Goal: Contribute content: Add original content to the website for others to see

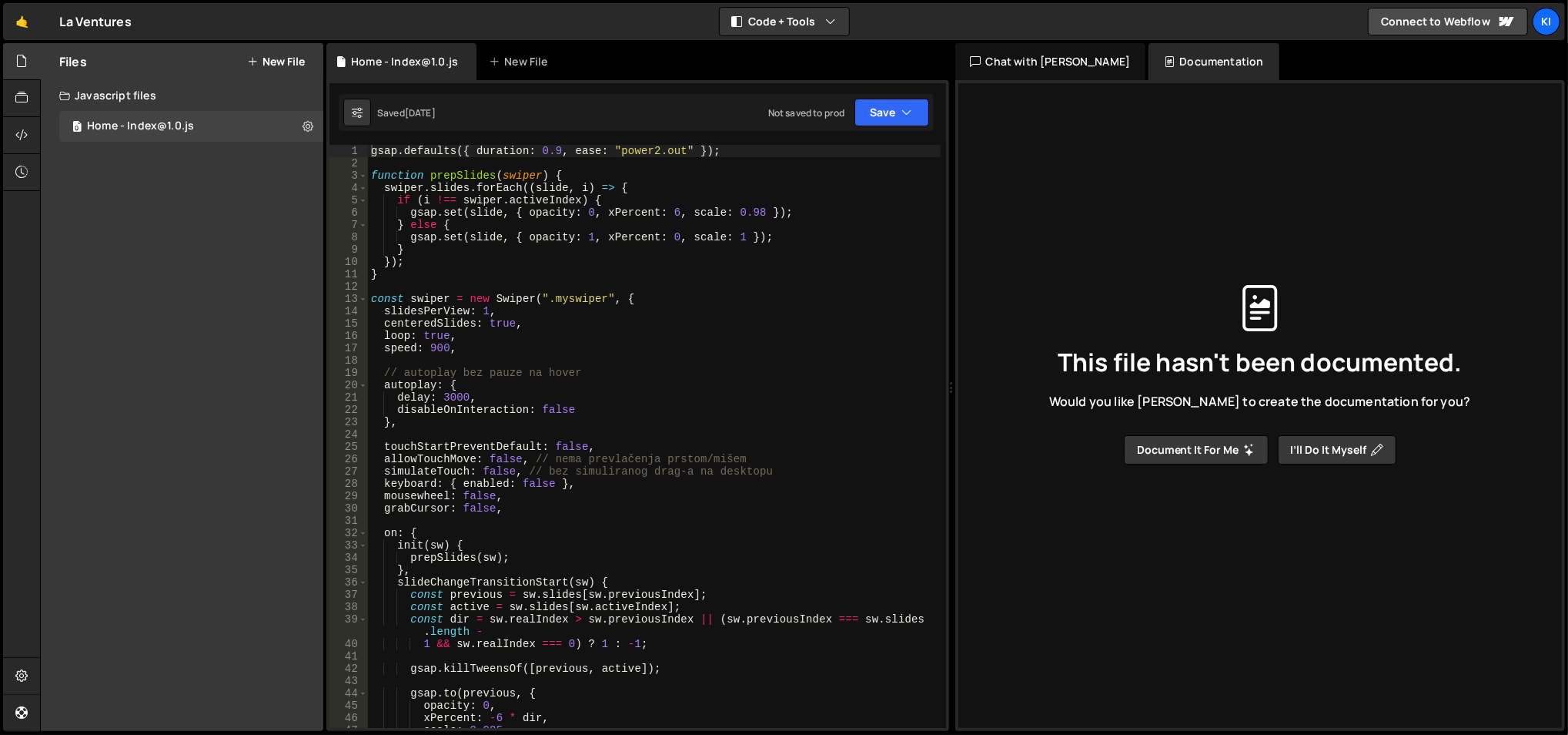
click at [276, 62] on button "New File" at bounding box center [276, 61] width 58 height 13
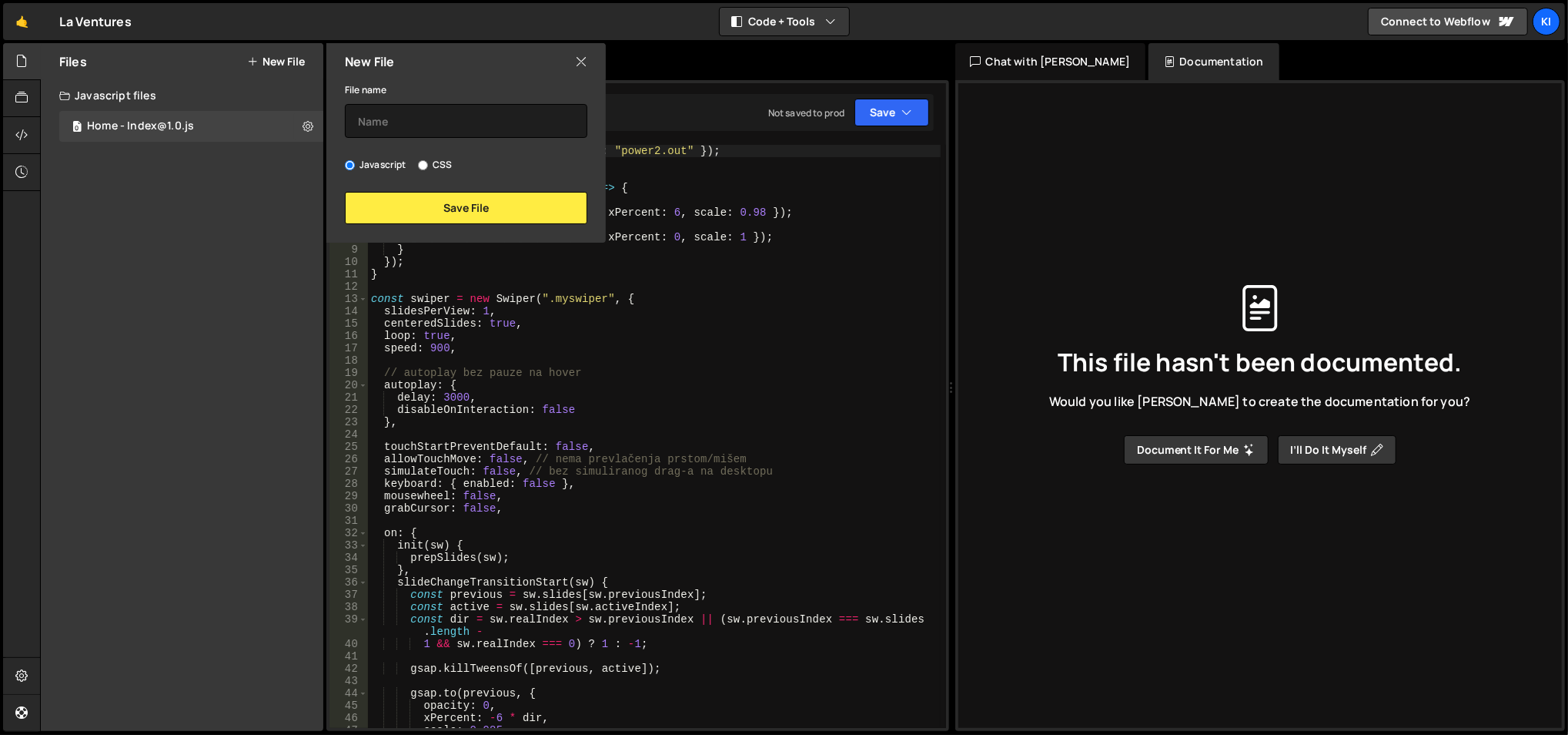
click at [579, 60] on icon at bounding box center [581, 61] width 13 height 16
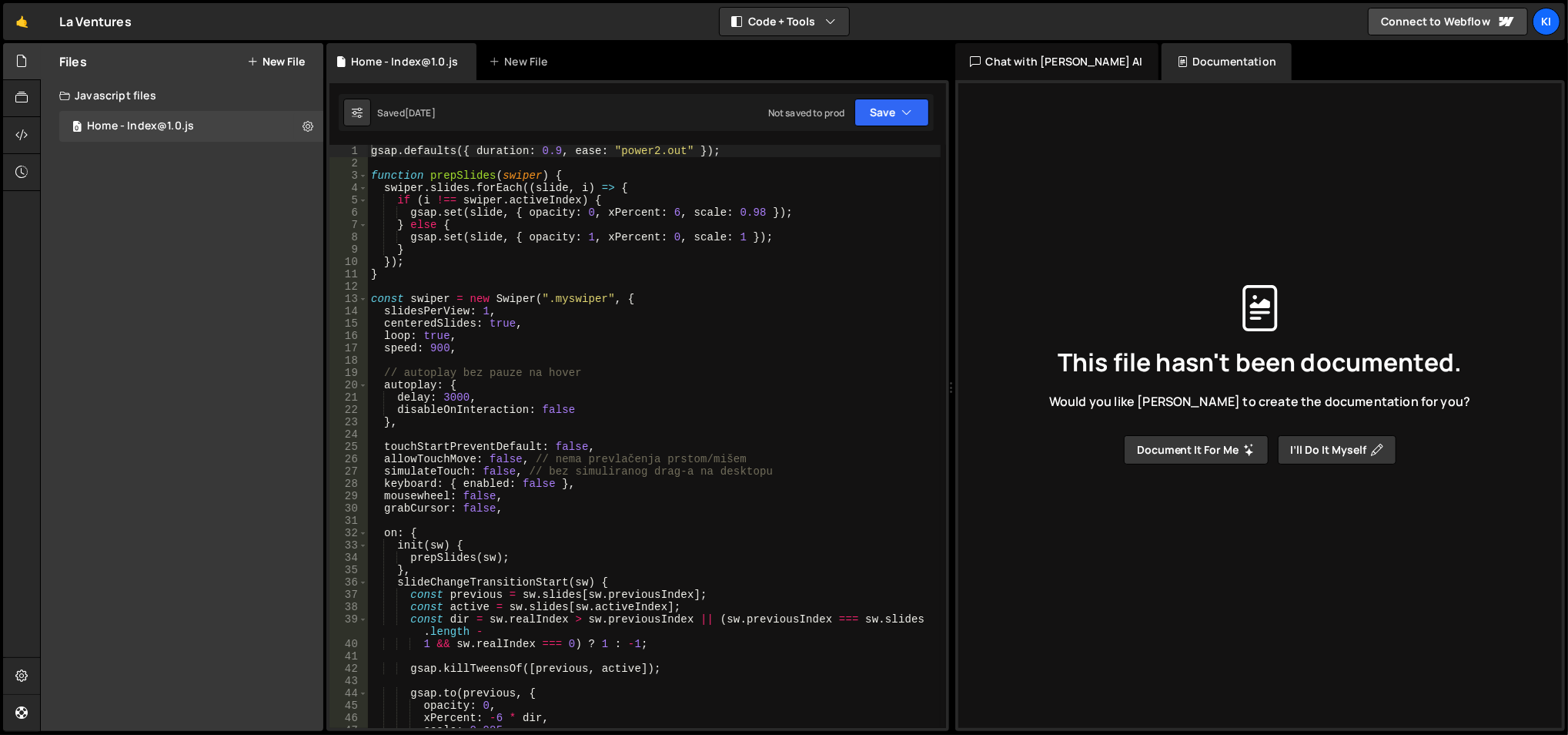
click at [289, 55] on button "New File" at bounding box center [276, 61] width 58 height 13
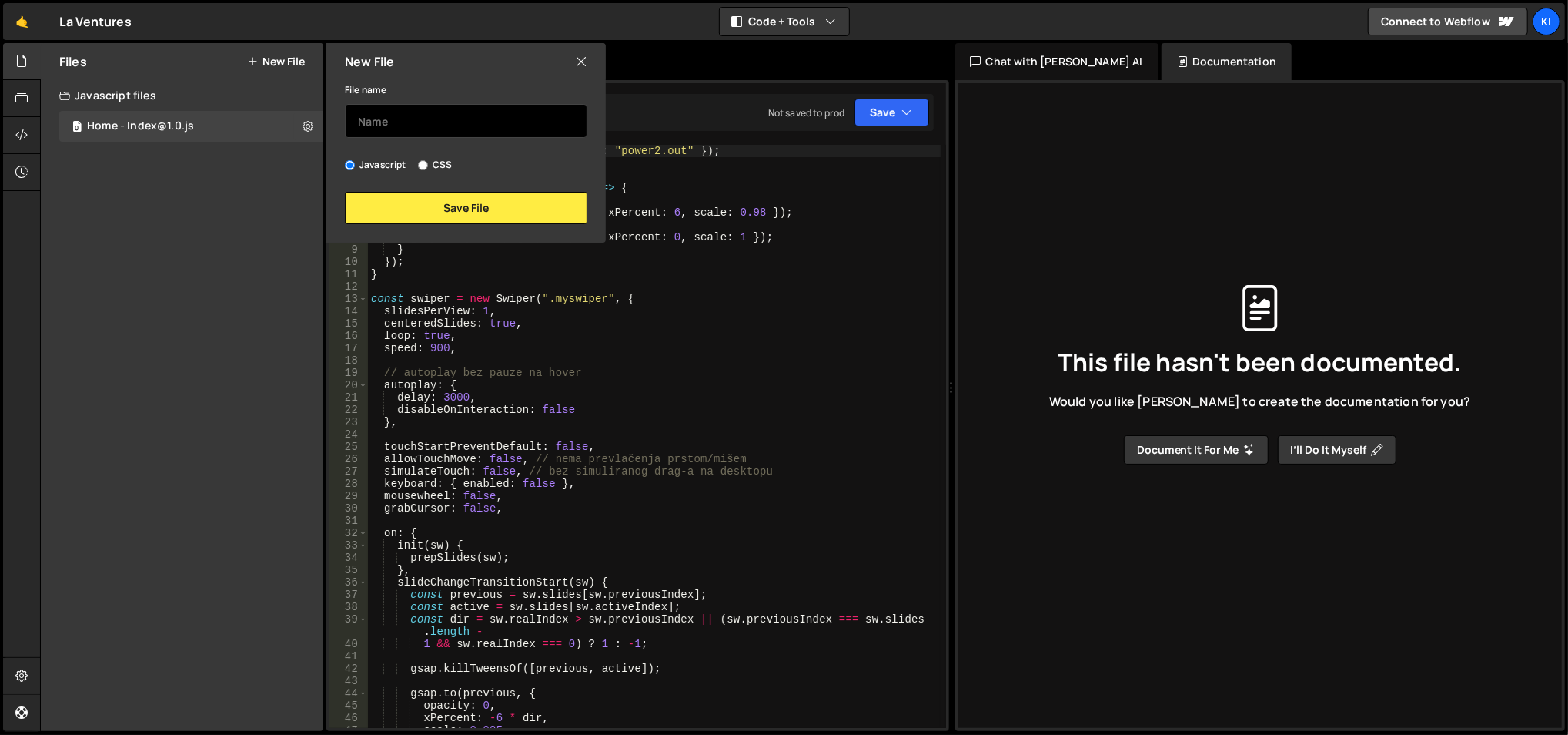
click at [444, 123] on input "text" at bounding box center [466, 120] width 242 height 34
type input "Restaurant - Index@1.0"
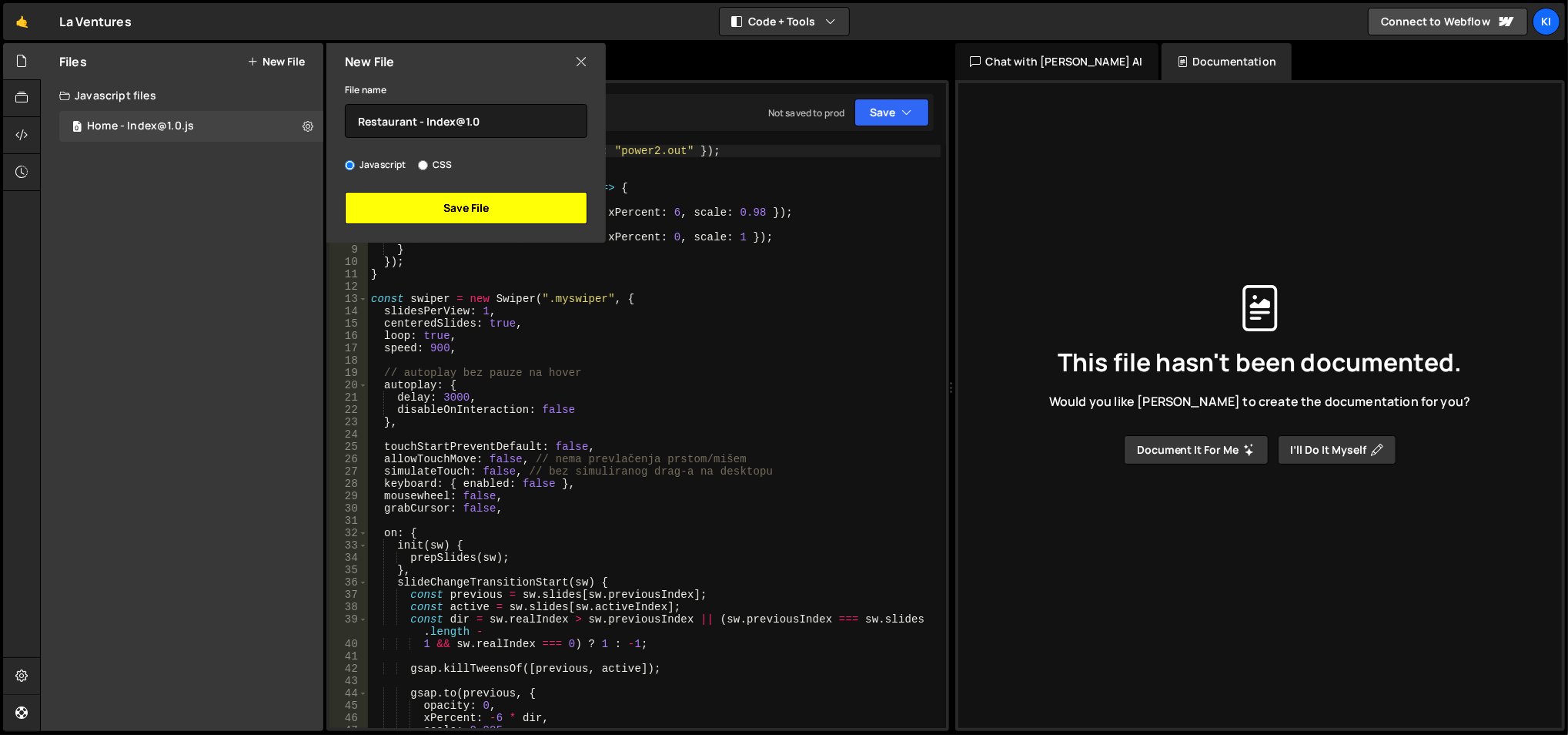
click at [438, 202] on button "Save File" at bounding box center [466, 207] width 242 height 32
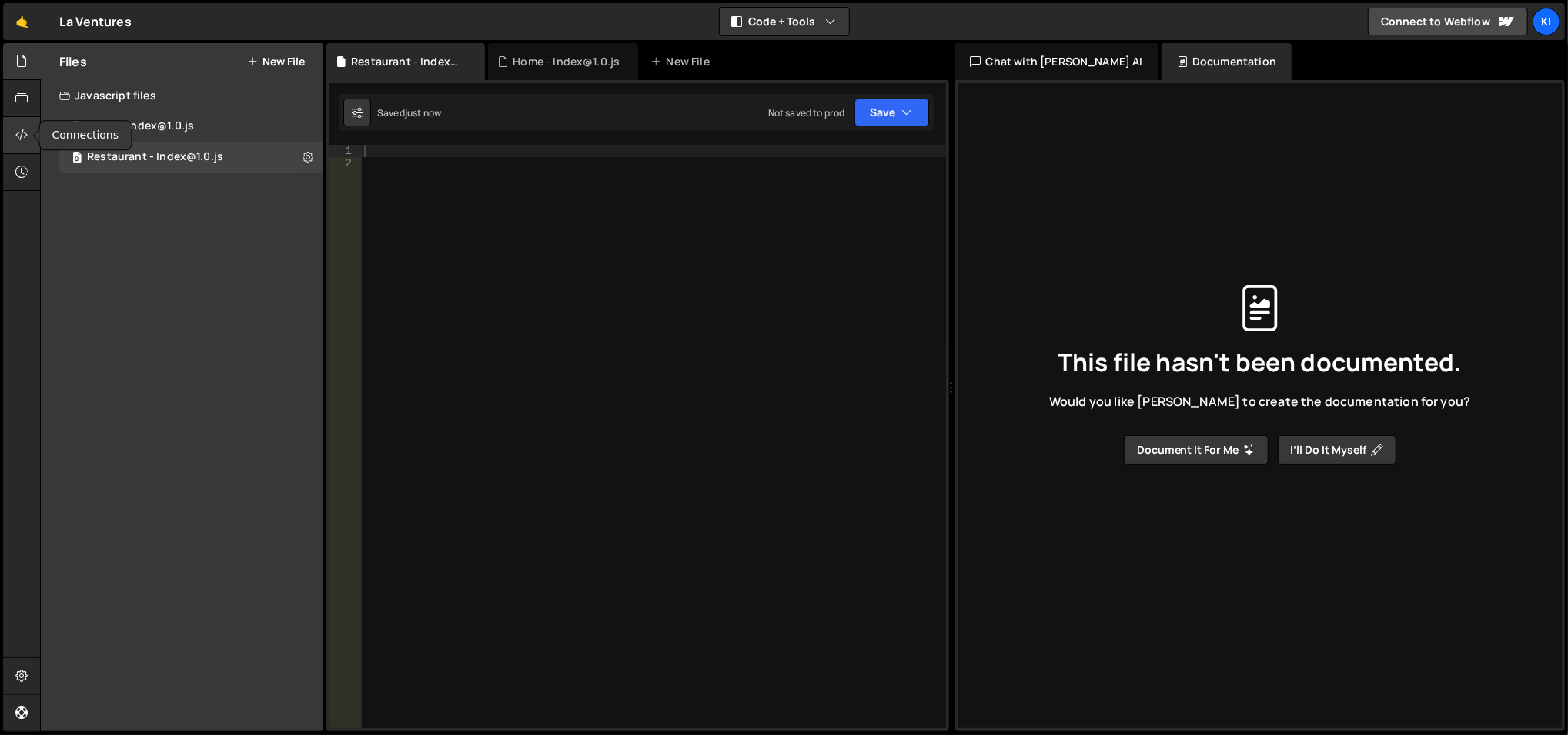
click at [21, 124] on div at bounding box center [21, 136] width 38 height 37
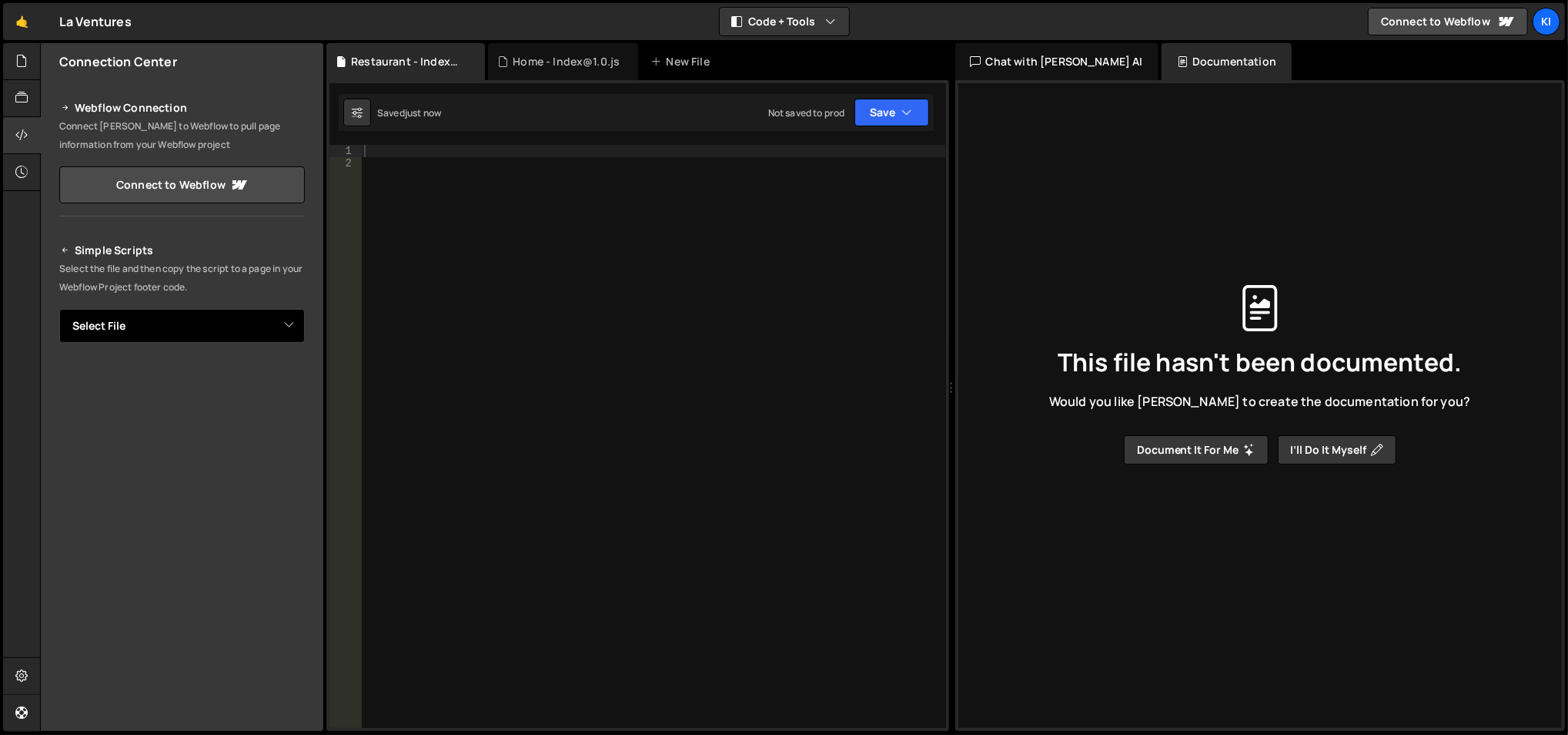
click at [163, 316] on select "Select File Home - Index@1.0.js Restaurant - Index@1.0.js" at bounding box center [182, 325] width 246 height 34
select select "48161"
click at [59, 309] on select "Select File Home - Index@1.0.js Restaurant - Index@1.0.js" at bounding box center [182, 325] width 246 height 34
click at [266, 373] on icon "Button group with nested dropdown" at bounding box center [271, 378] width 10 height 15
click at [400, 144] on div at bounding box center [653, 448] width 586 height 609
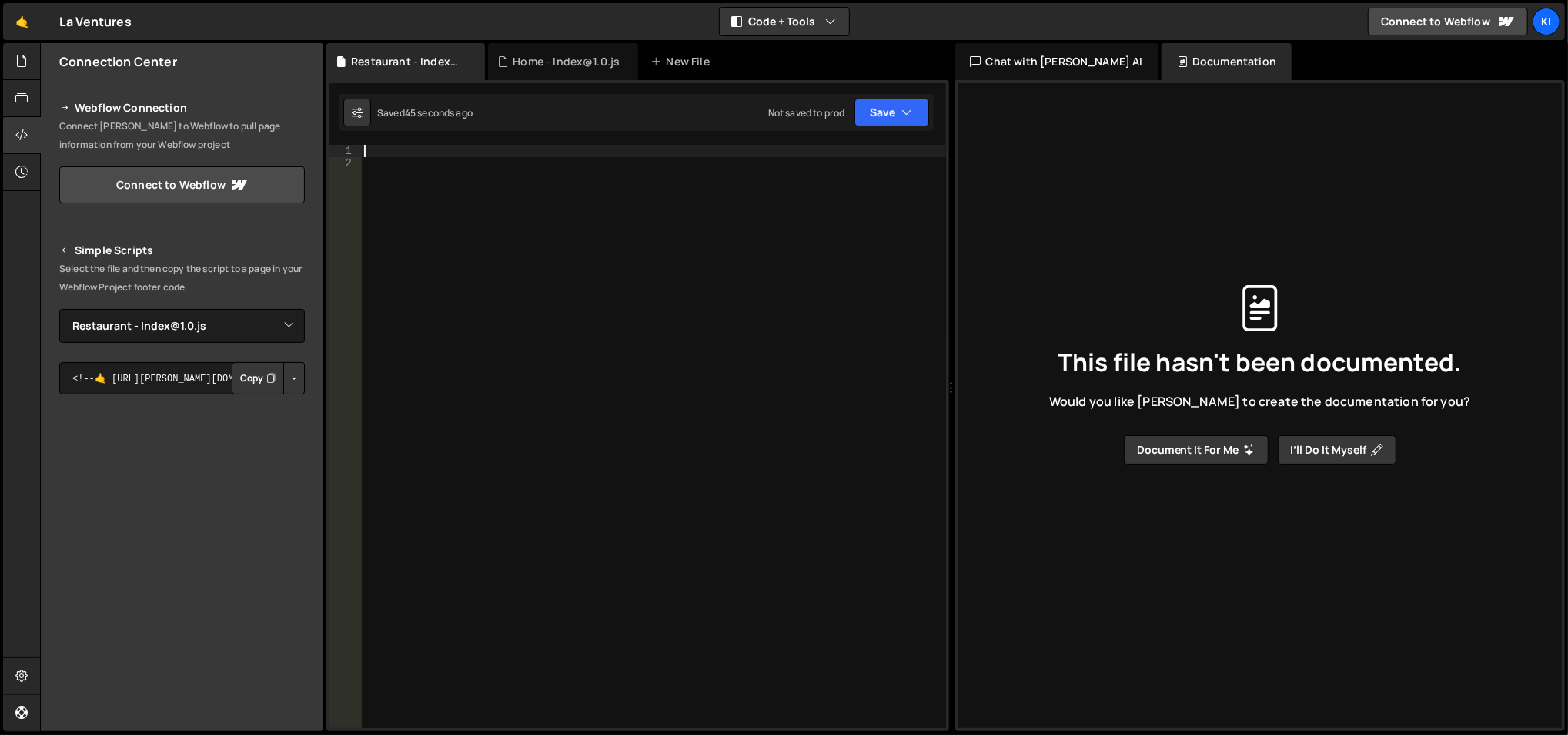
paste textarea "init();"
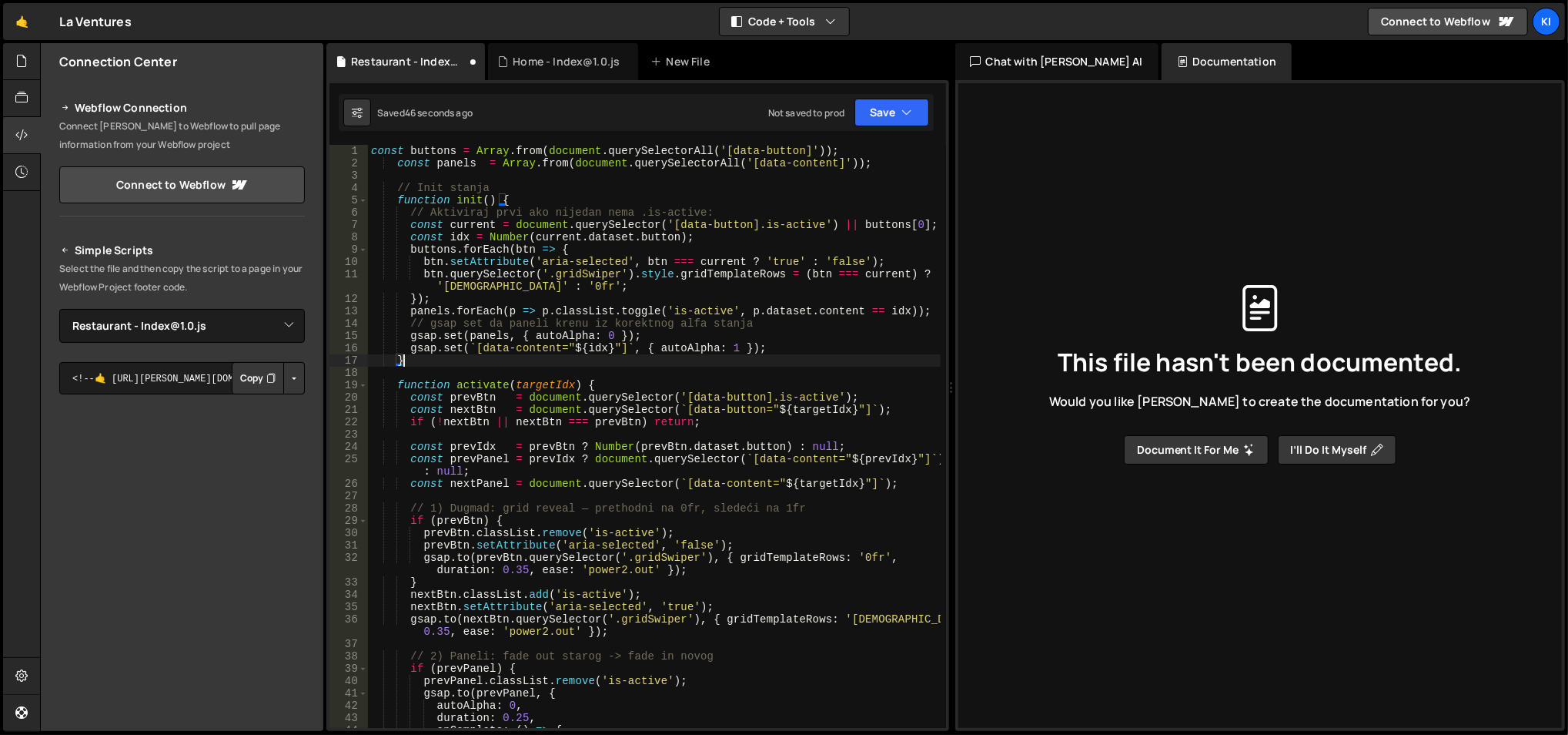
click at [599, 361] on div "const buttons = Array . from ( document . querySelectorAll ( '[data-button]' ))…" at bounding box center [654, 448] width 573 height 609
type textarea "}"
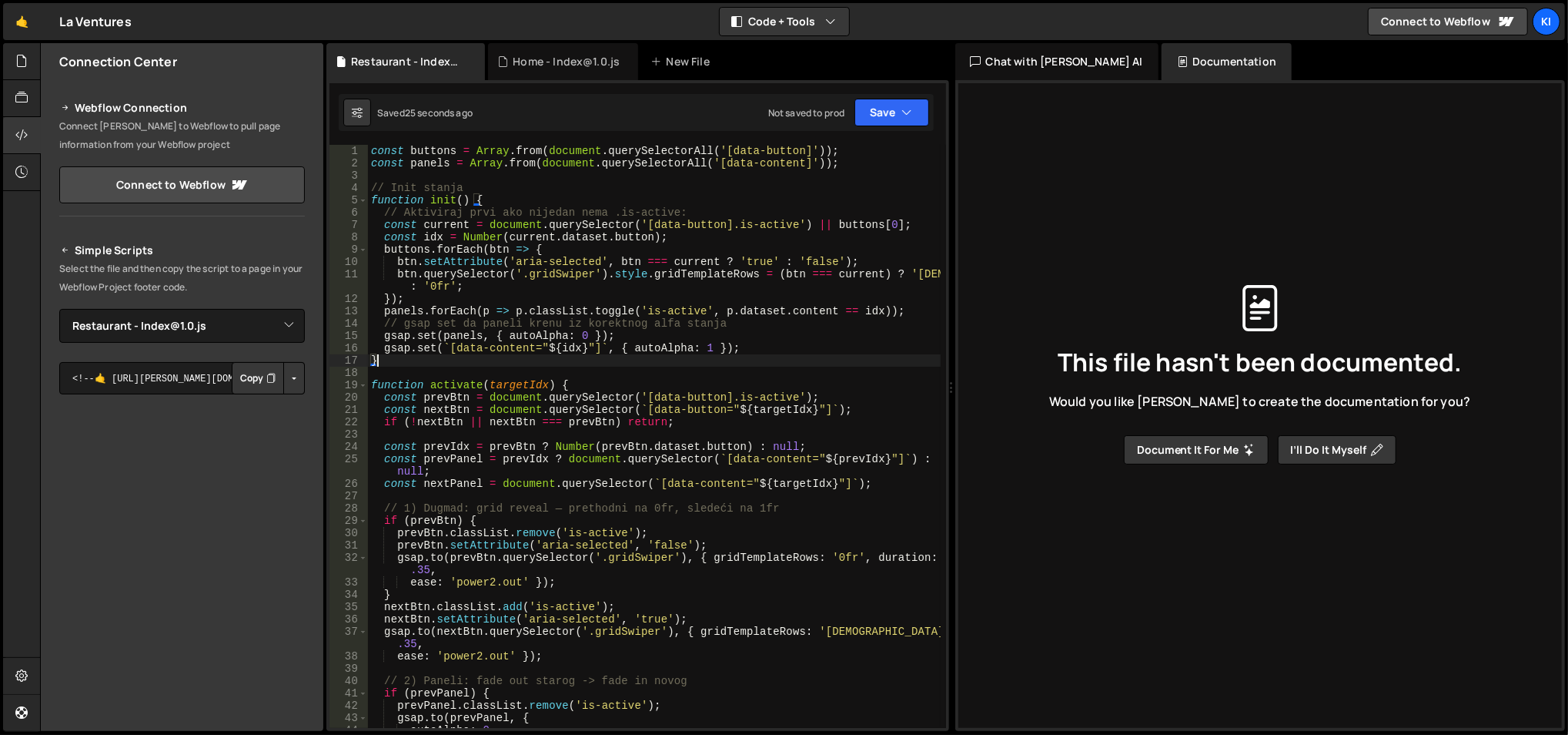
click at [678, 378] on div "const buttons = Array . from ( document . querySelectorAll ( '[data-button]' ))…" at bounding box center [654, 448] width 573 height 609
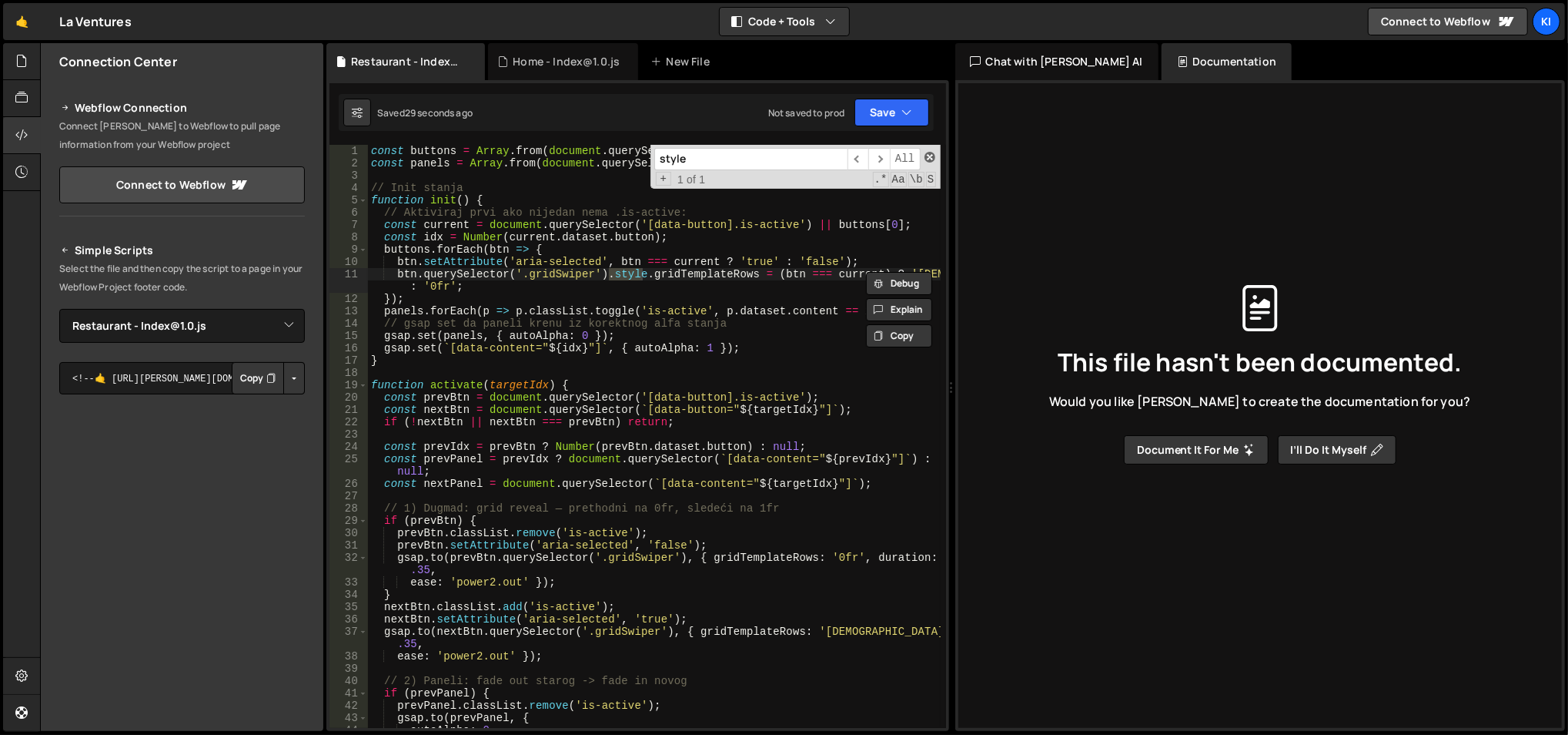
type input "style"
click at [929, 157] on span at bounding box center [929, 157] width 11 height 11
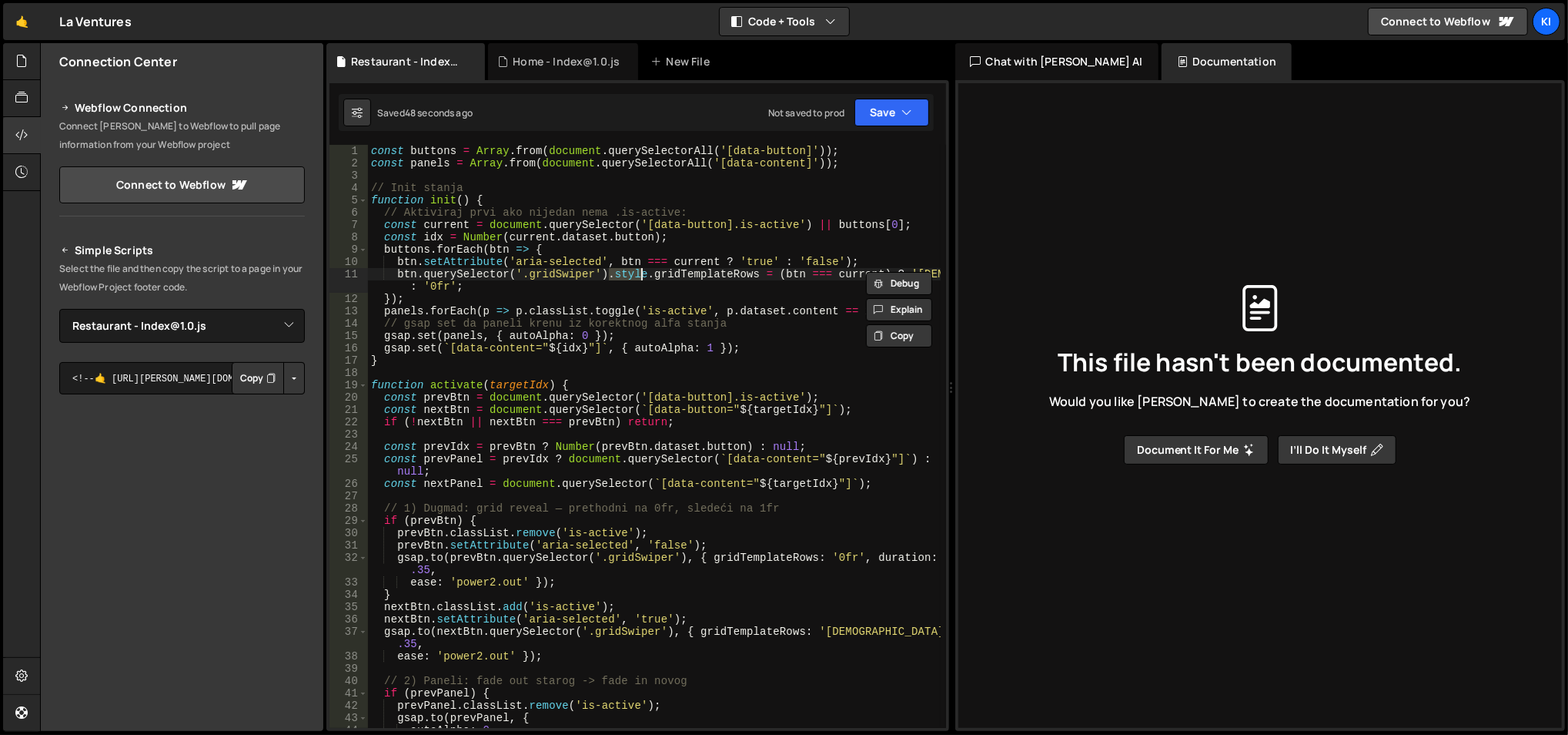
click at [657, 257] on div "const buttons = Array . from ( document . querySelectorAll ( '[data-button]' ))…" at bounding box center [654, 448] width 573 height 609
click at [551, 277] on div "const buttons = Array . from ( document . querySelectorAll ( '[data-button]' ))…" at bounding box center [654, 448] width 573 height 609
click at [607, 228] on div "const buttons = Array . from ( document . querySelectorAll ( '[data-button]' ))…" at bounding box center [654, 448] width 573 height 609
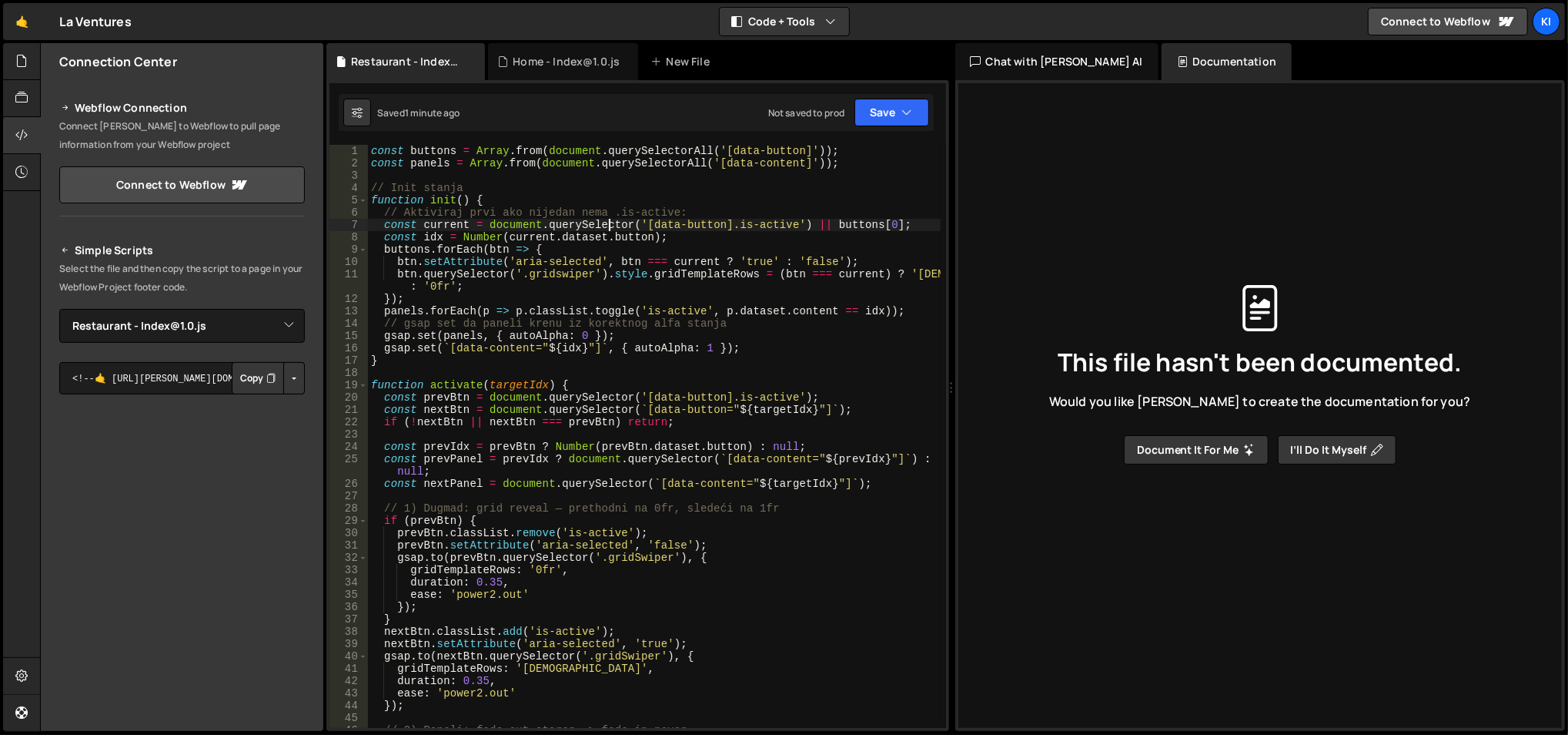
click at [561, 348] on div "const buttons = Array . from ( document . querySelectorAll ( '[data-button]' ))…" at bounding box center [654, 448] width 573 height 609
click at [517, 229] on div "const buttons = Array . from ( document . querySelectorAll ( '[data-button]' ))…" at bounding box center [654, 448] width 573 height 609
type textarea "const current = document.querySelector('[data-button].is-active') || buttons[0];"
click at [546, 374] on div "const buttons = Array . from ( document . querySelectorAll ( '[data-button]' ))…" at bounding box center [654, 448] width 573 height 609
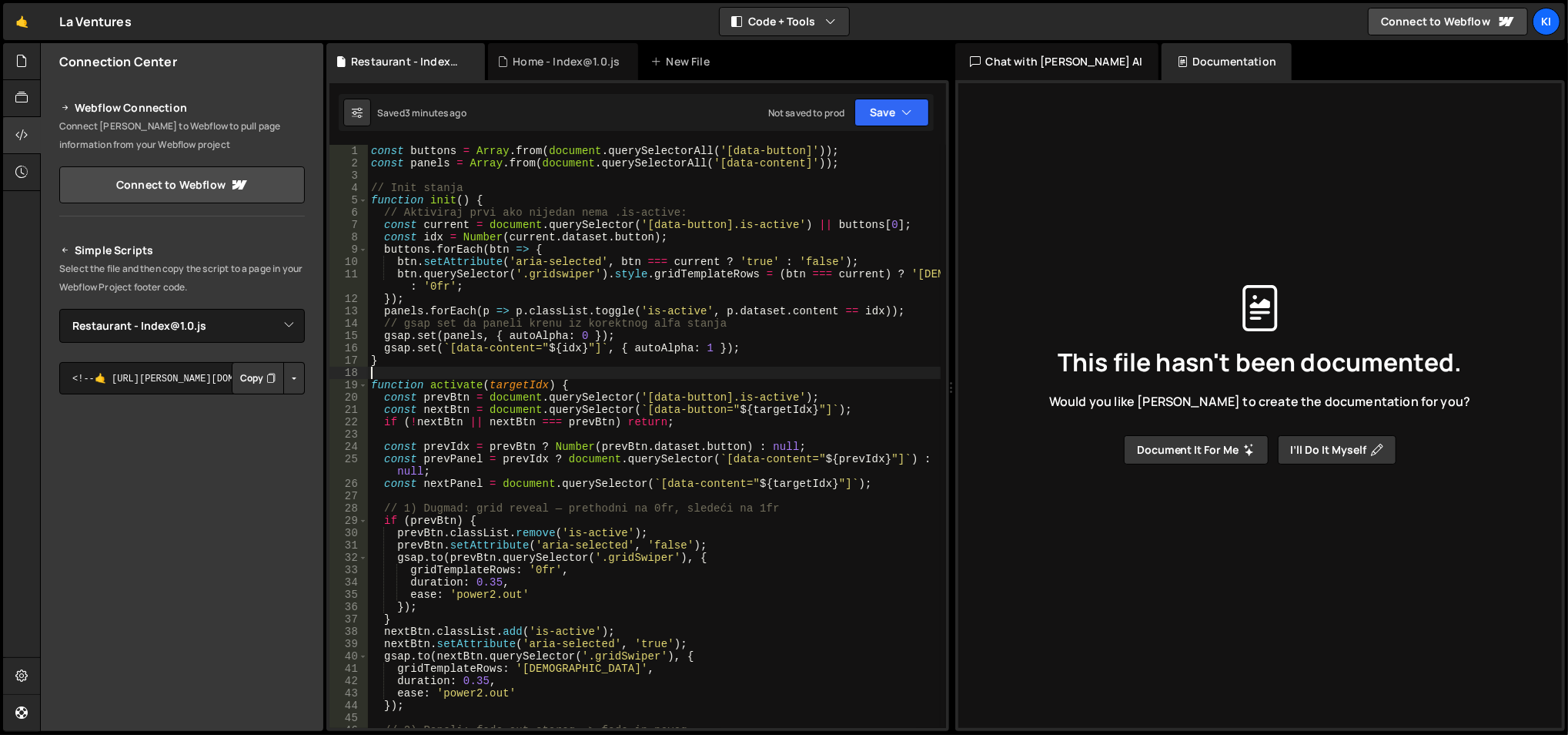
scroll to position [0, 0]
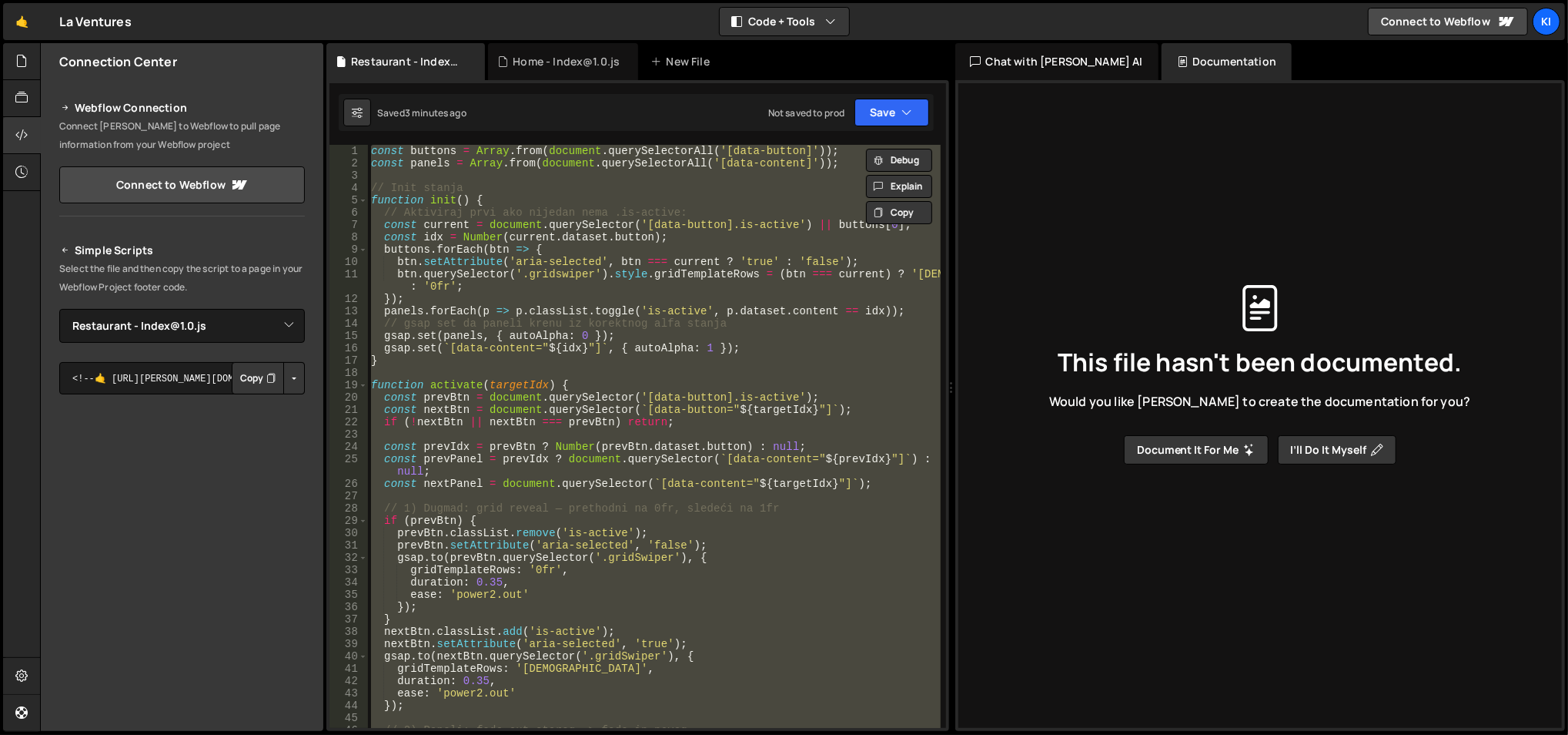
paste textarea "});"
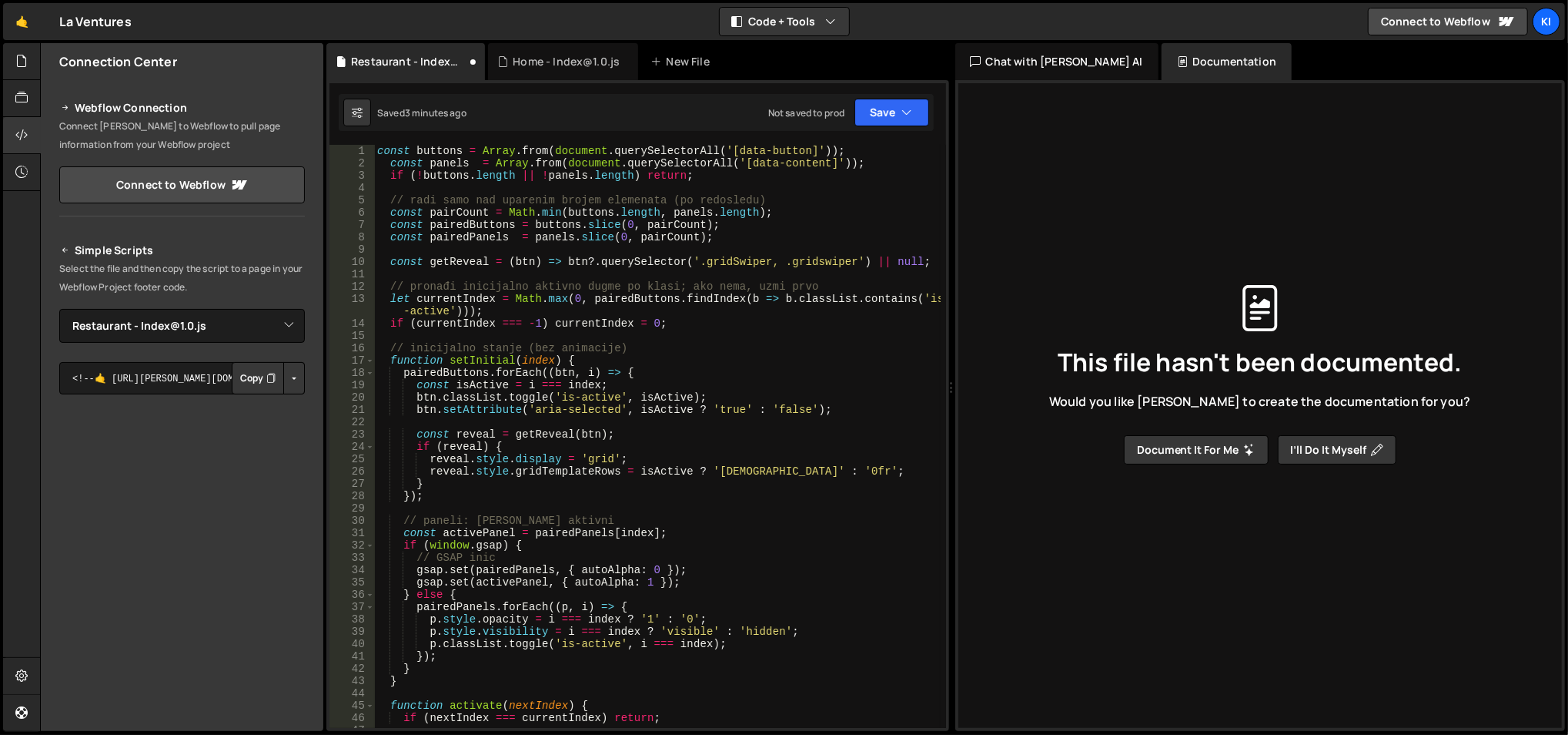
click at [468, 172] on div "const buttons = Array . from ( document . querySelectorAll ( '[data-button]' ))…" at bounding box center [657, 448] width 567 height 609
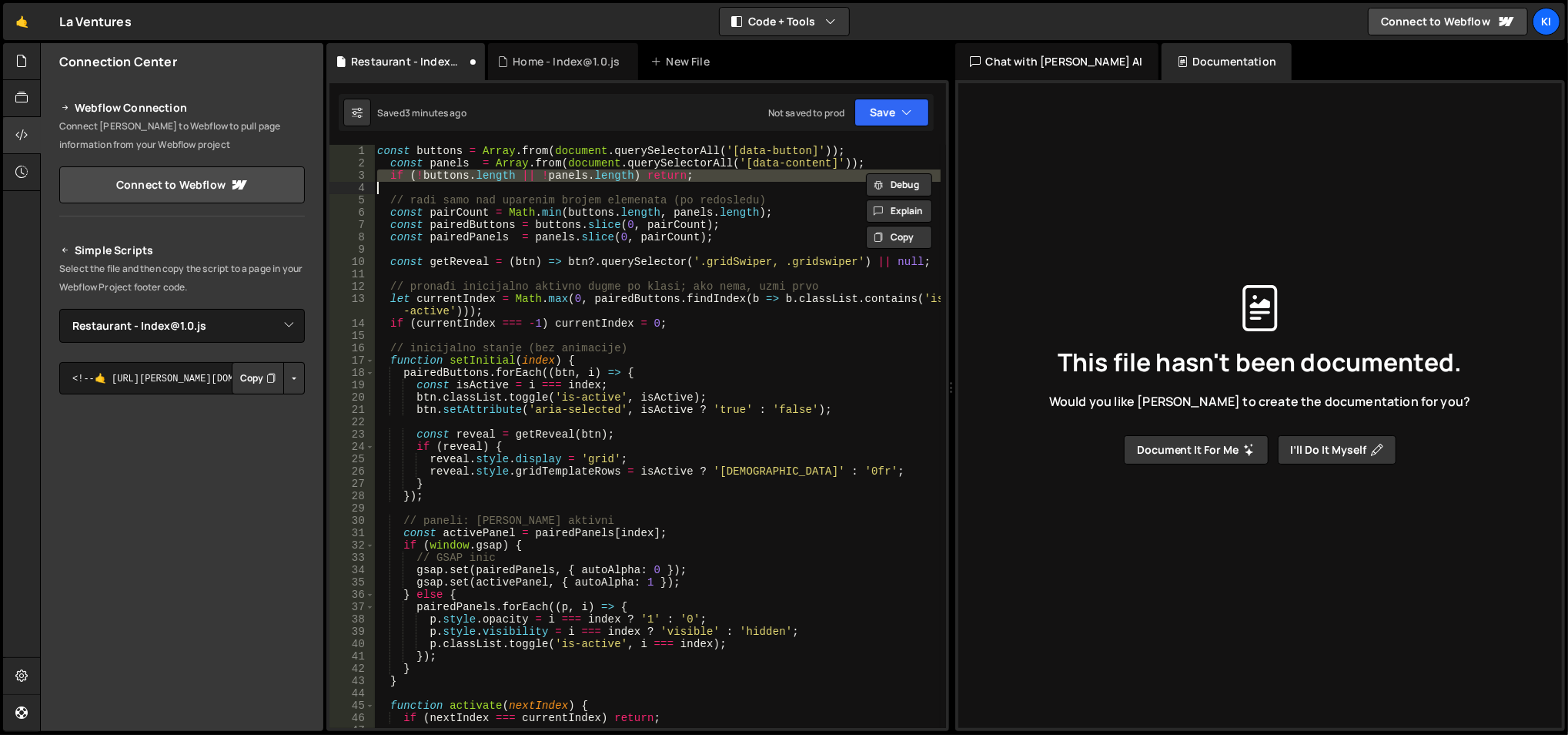
click at [468, 172] on div "const buttons = Array . from ( document . querySelectorAll ( '[data-button]' ))…" at bounding box center [657, 448] width 567 height 609
type textarea "if (!buttons.length || !panels.length) return;"
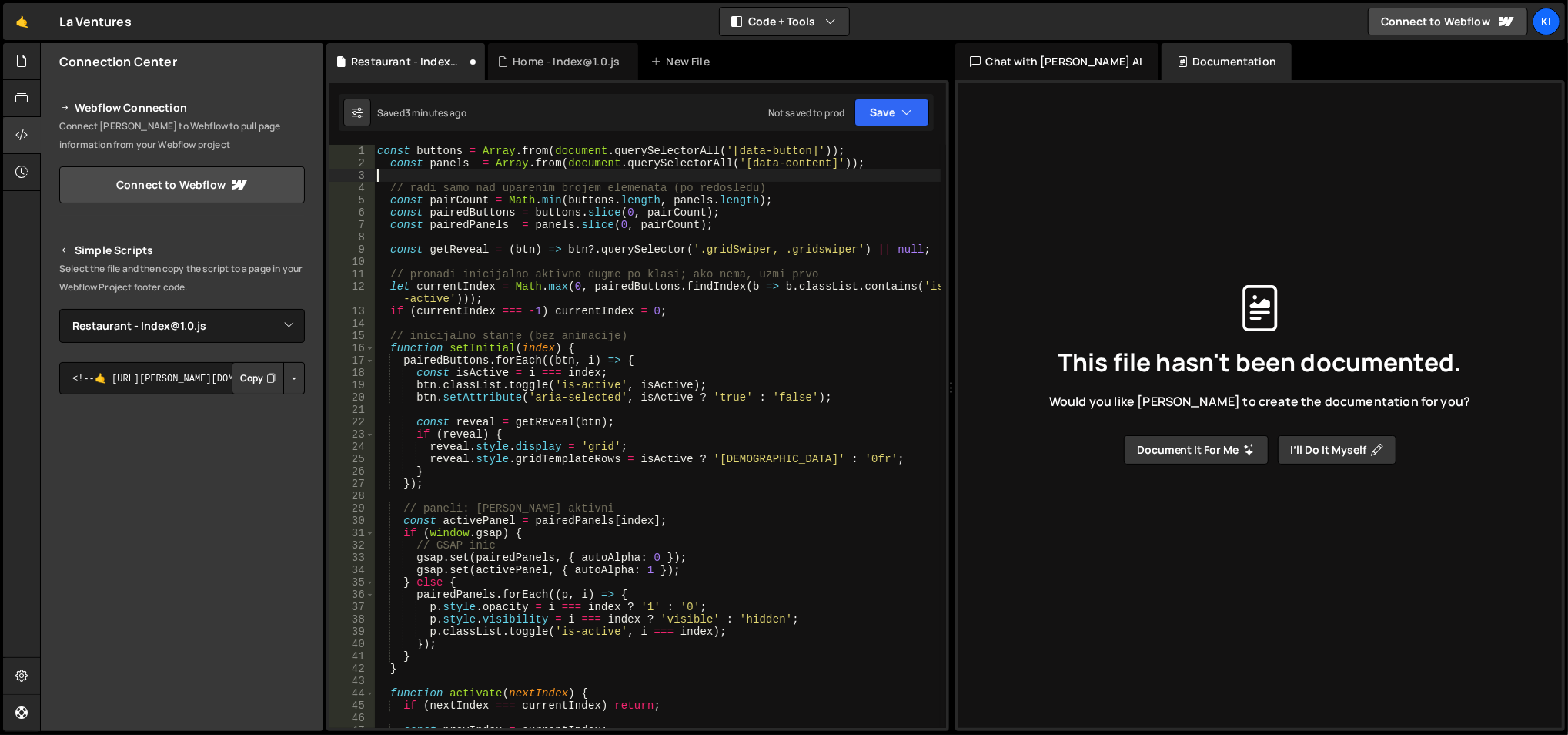
click at [670, 214] on div "const buttons = Array . from ( document . querySelectorAll ( '[data-button]' ))…" at bounding box center [657, 448] width 567 height 609
click at [771, 354] on div "const buttons = Array . from ( document . querySelectorAll ( '[data-button]' ))…" at bounding box center [657, 448] width 567 height 609
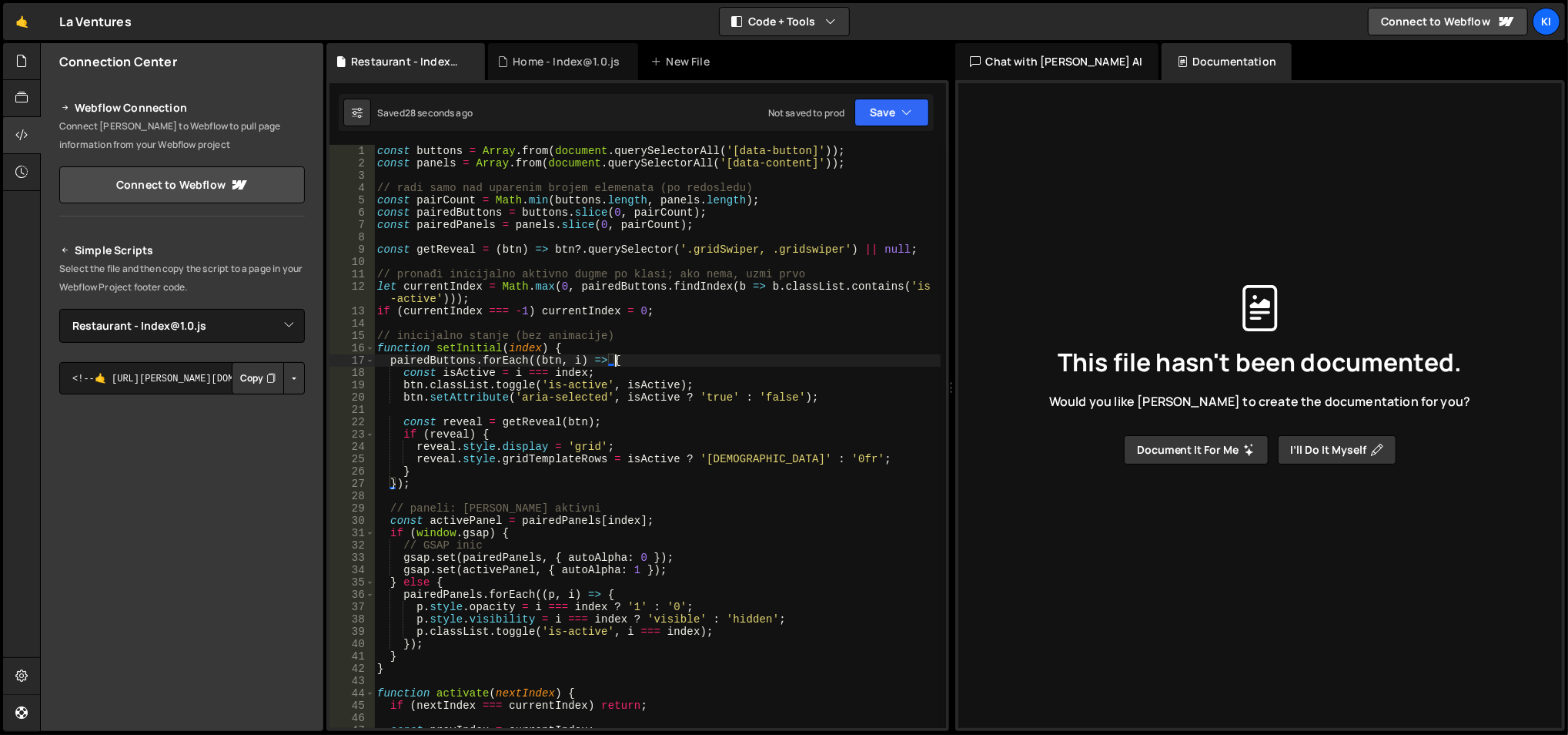
click at [543, 479] on div "const buttons = Array . from ( document . querySelectorAll ( '[data-button]' ))…" at bounding box center [657, 448] width 567 height 609
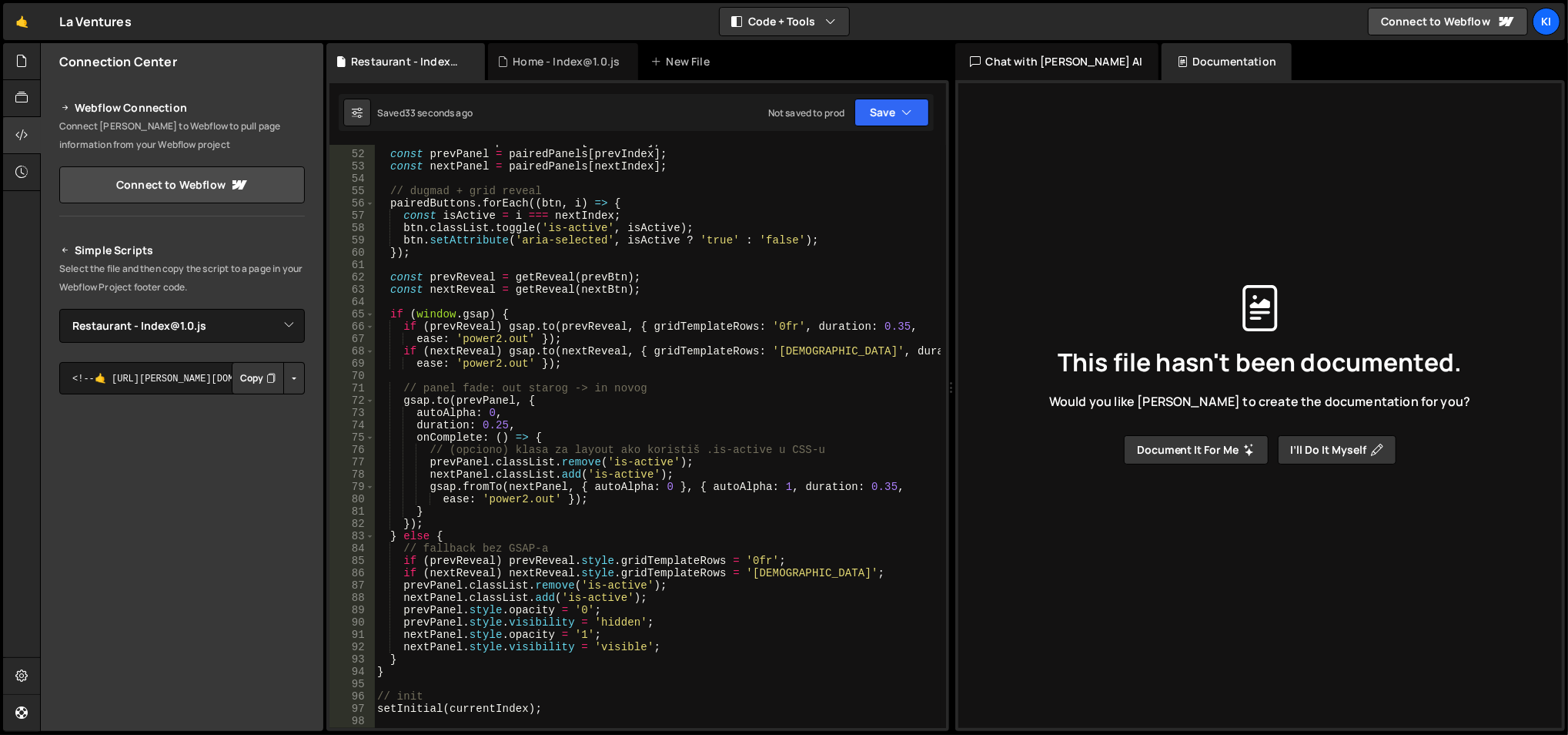
scroll to position [637, 0]
click at [683, 464] on div "const nextBtn = pairedButtons [ nextIndex ] ; const prevPanel = pairedPanels [ …" at bounding box center [657, 440] width 567 height 609
type textarea "prevPanel.classList.remove('is-active');"
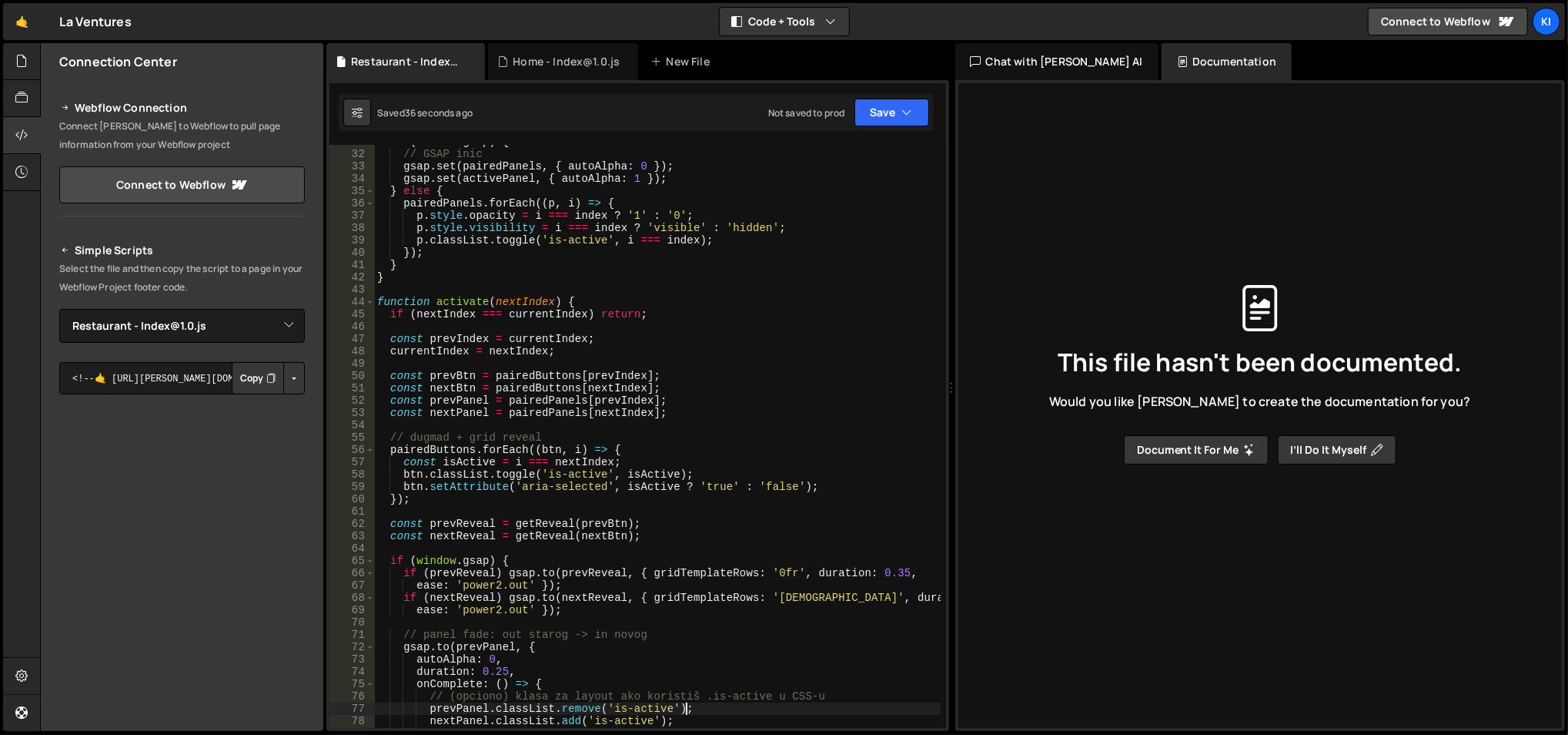
click at [719, 363] on div "if ( window . gsap ) { // GSAP inic gsap . set ( pairedPanels , { autoAlpha : 0…" at bounding box center [657, 440] width 567 height 609
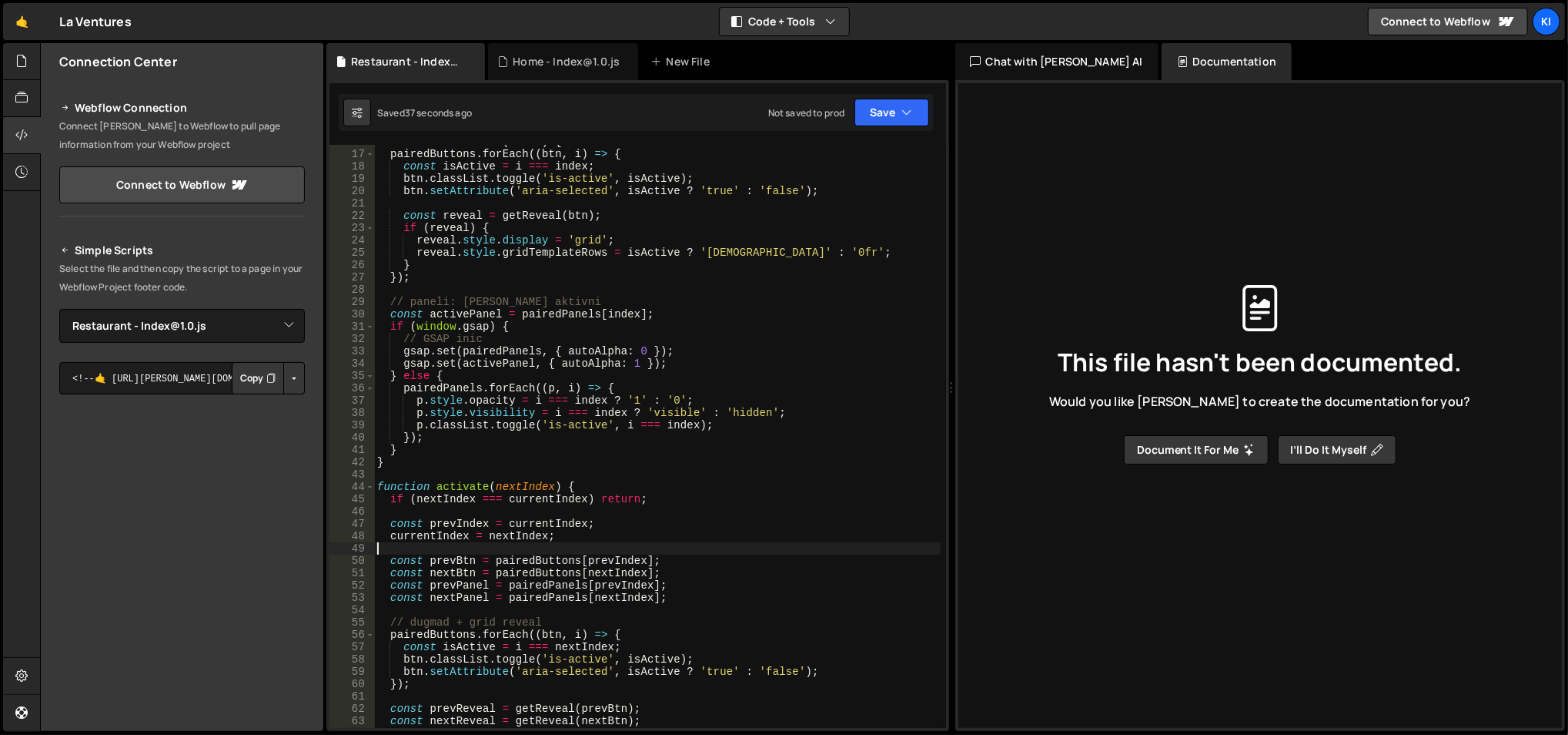
click at [727, 359] on div "function setInitial ( index ) { pairedButtons . forEach (( btn , i ) => { const…" at bounding box center [657, 440] width 567 height 609
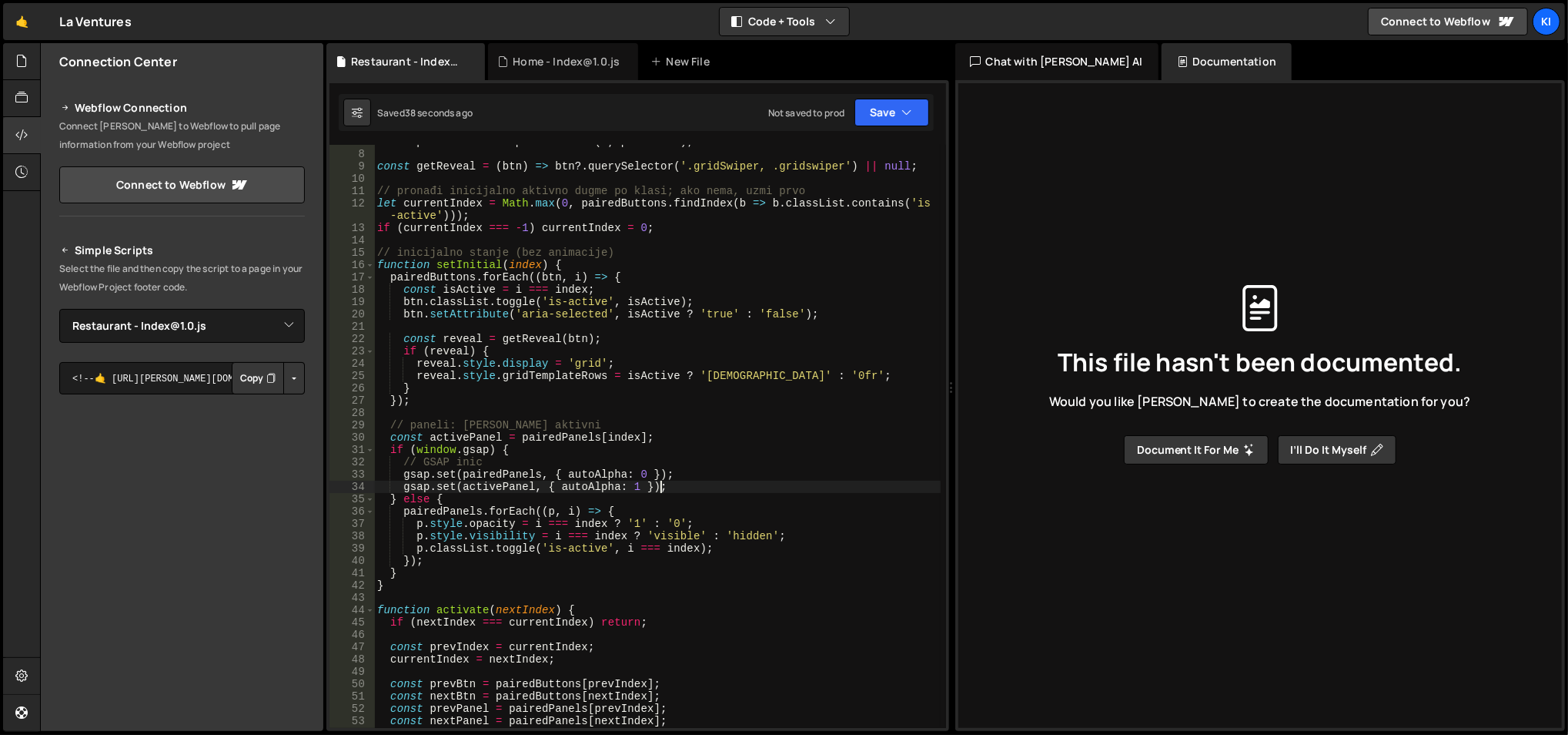
scroll to position [83, 0]
click at [712, 314] on div "const pairedPanels = panels . slice ( 0 , pairCount ) ; const getReveal = ( btn…" at bounding box center [657, 440] width 567 height 609
click at [715, 258] on div "const pairedPanels = panels . slice ( 0 , pairCount ) ; const getReveal = ( btn…" at bounding box center [657, 440] width 567 height 609
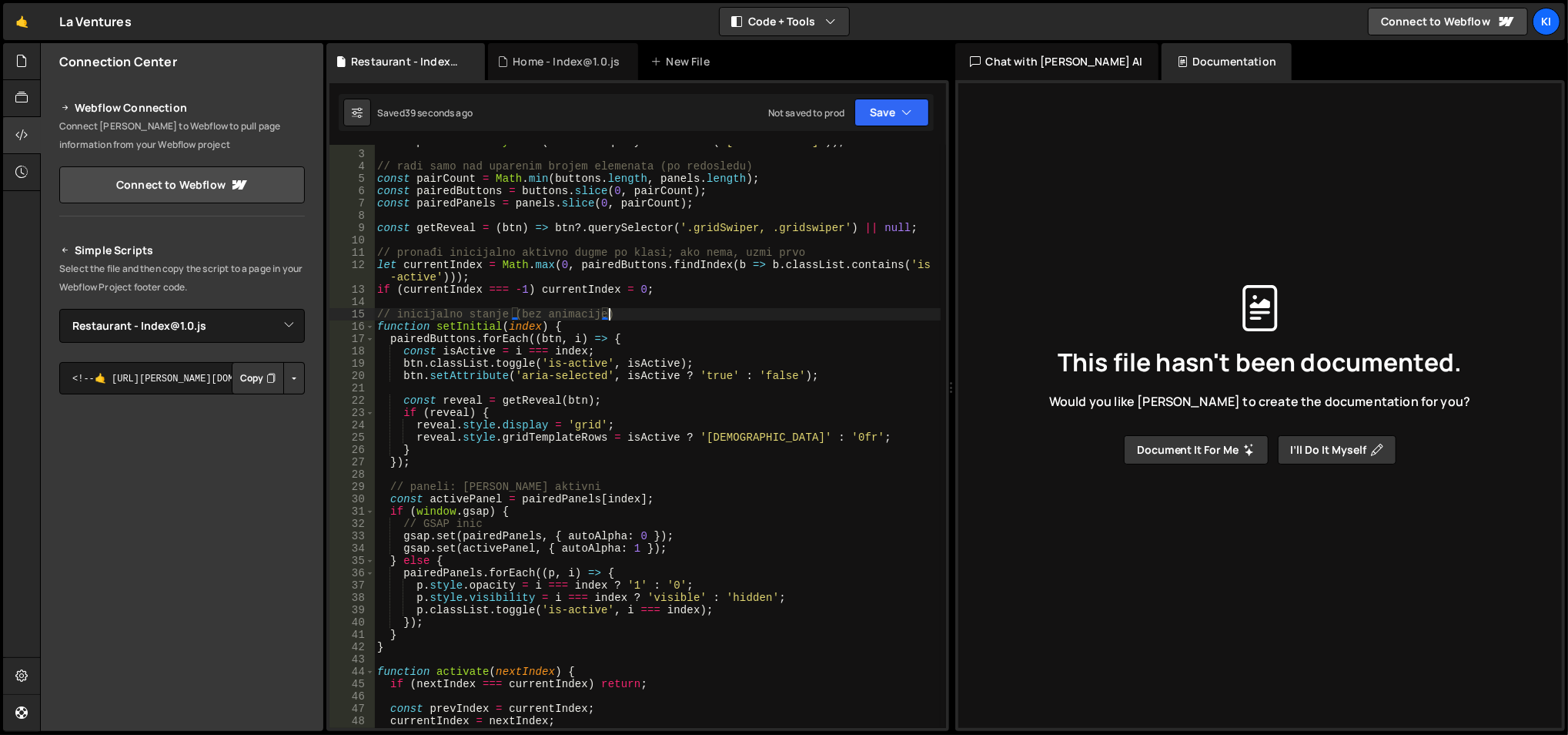
click at [722, 272] on div "const panels = Array . from ( document . querySelectorAll ( '[data-content]' ))…" at bounding box center [657, 440] width 567 height 609
click at [722, 287] on div "const panels = Array . from ( document . querySelectorAll ( '[data-content]' ))…" at bounding box center [657, 440] width 567 height 609
click at [719, 312] on div "const panels = Array . from ( document . querySelectorAll ( '[data-content]' ))…" at bounding box center [657, 440] width 567 height 609
click at [717, 329] on div "const panels = Array . from ( document . querySelectorAll ( '[data-content]' ))…" at bounding box center [657, 440] width 567 height 609
click at [714, 360] on div "const panels = Array . from ( document . querySelectorAll ( '[data-content]' ))…" at bounding box center [657, 440] width 567 height 609
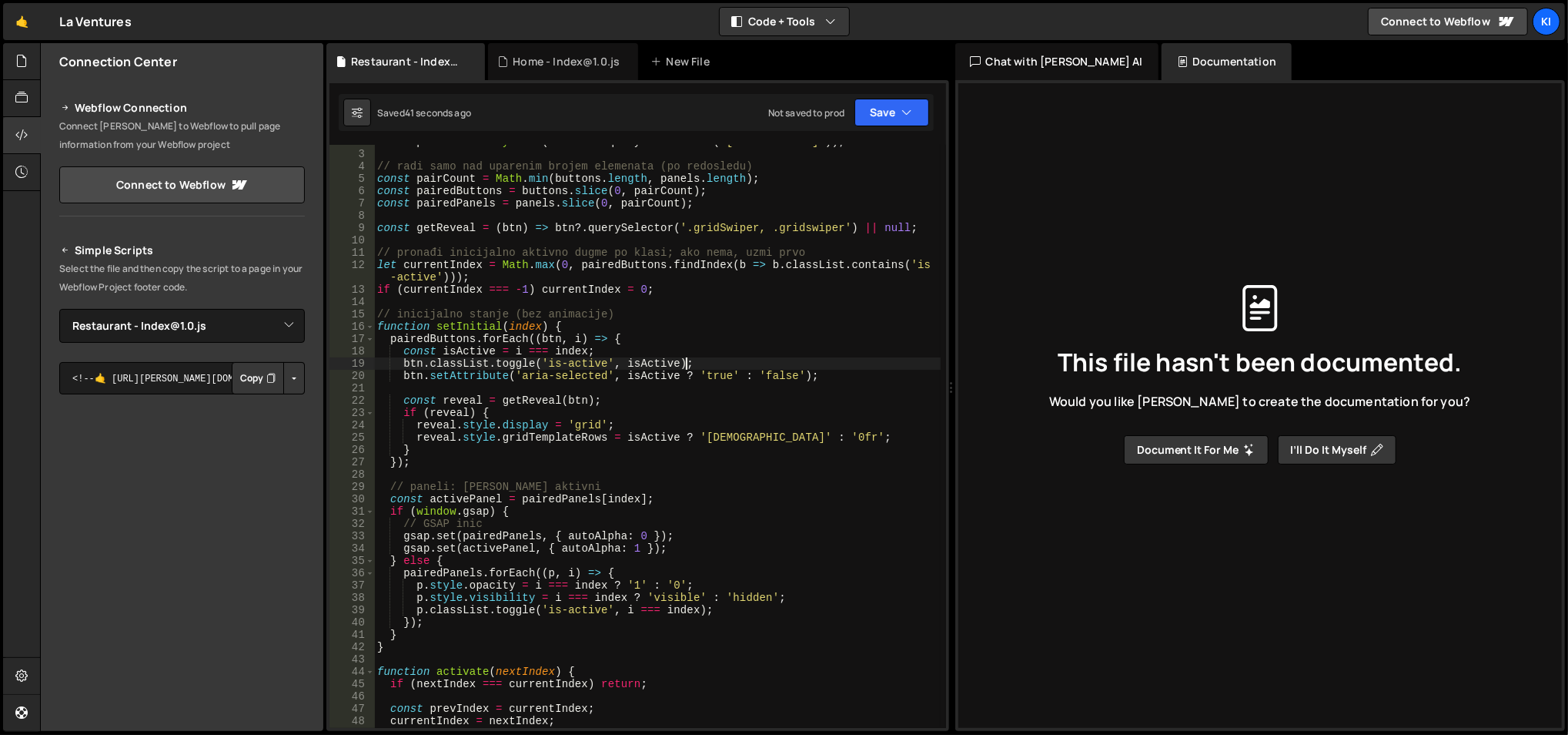
click at [701, 408] on div "const panels = Array . from ( document . querySelectorAll ( '[data-content]' ))…" at bounding box center [657, 440] width 567 height 609
click at [701, 404] on div "const panels = Array . from ( document . querySelectorAll ( '[data-content]' ))…" at bounding box center [657, 440] width 567 height 609
type textarea "const reveal = getReveal(btn);"
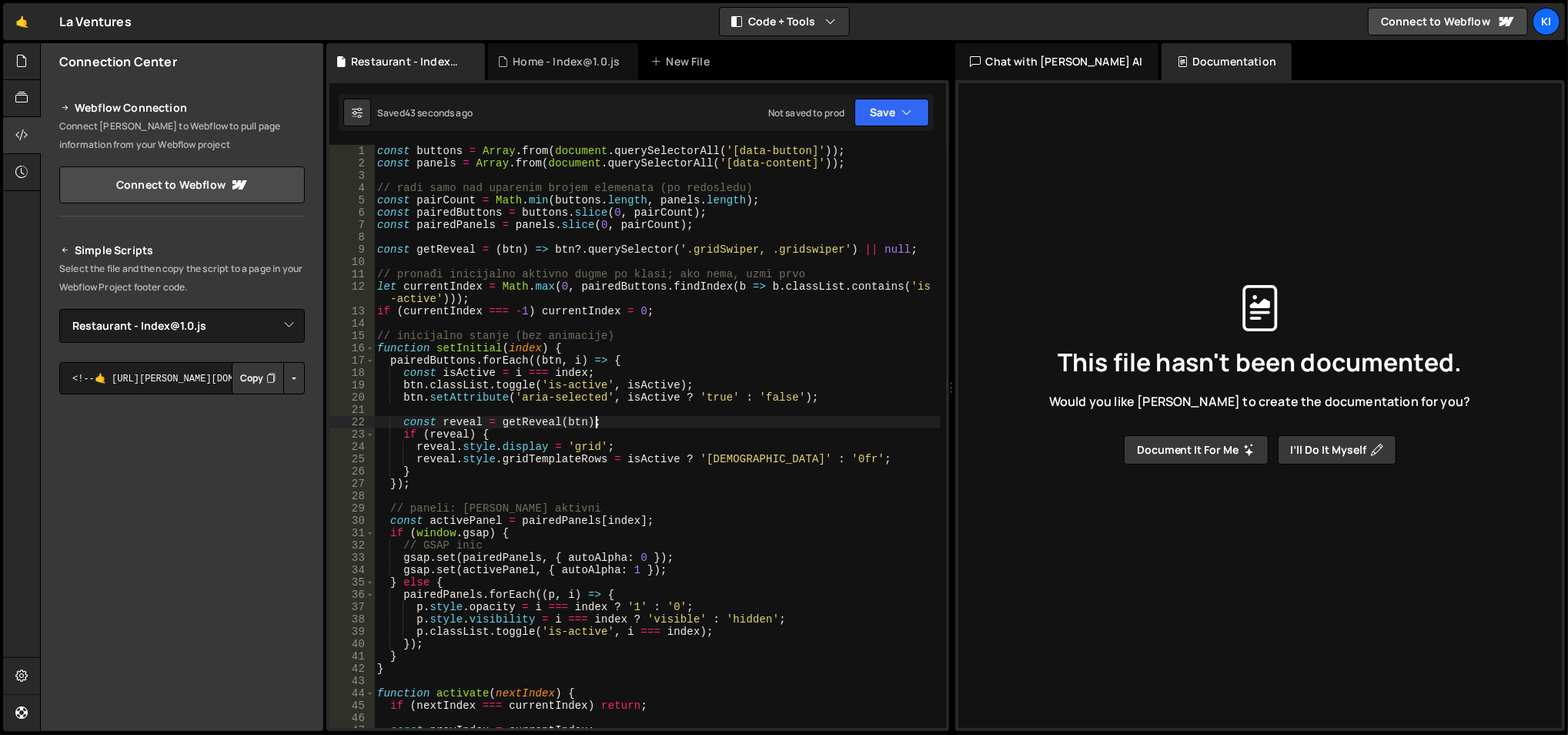
click at [690, 328] on div "const buttons = Array . from ( document . querySelectorAll ( '[data-button]' ))…" at bounding box center [657, 448] width 567 height 609
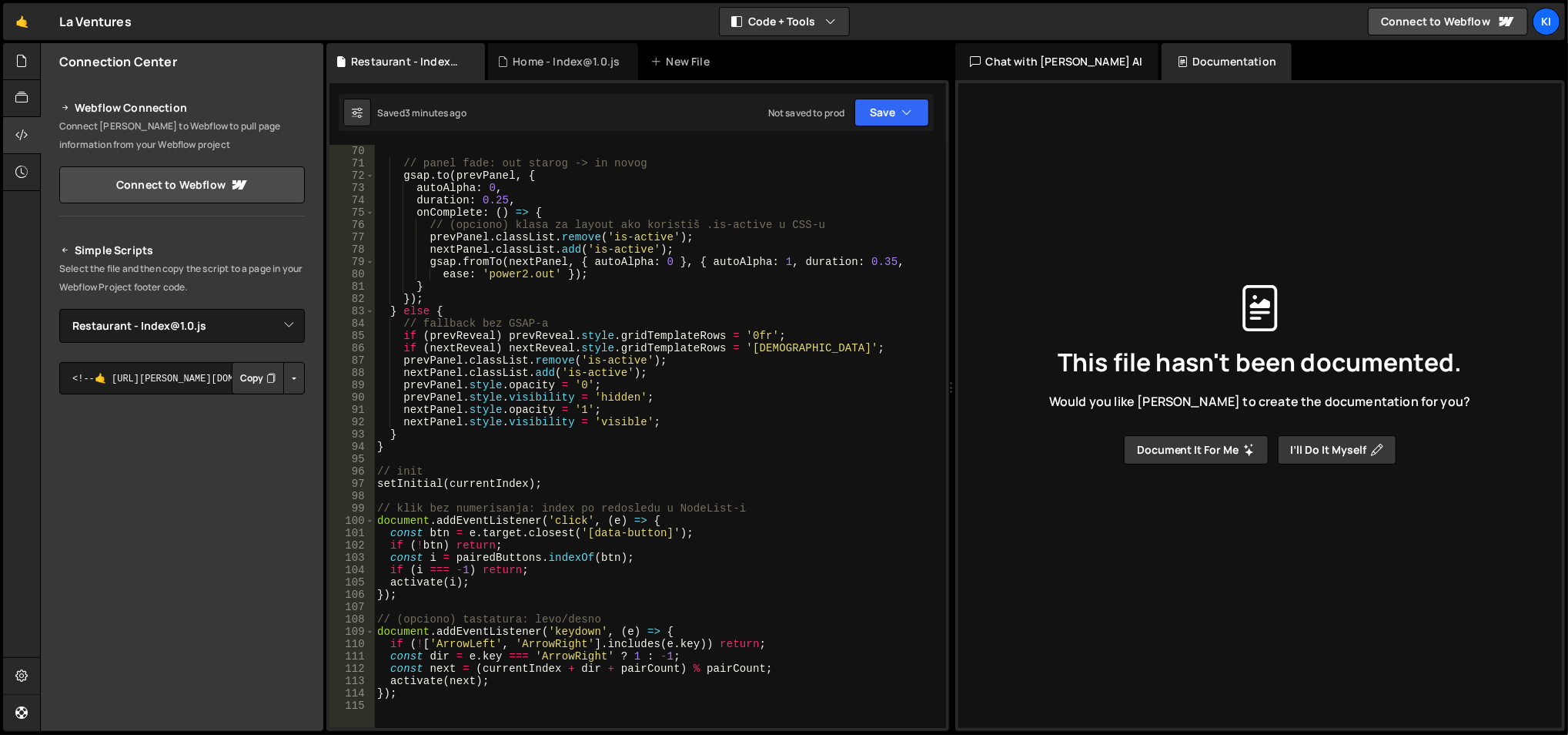
scroll to position [801, 0]
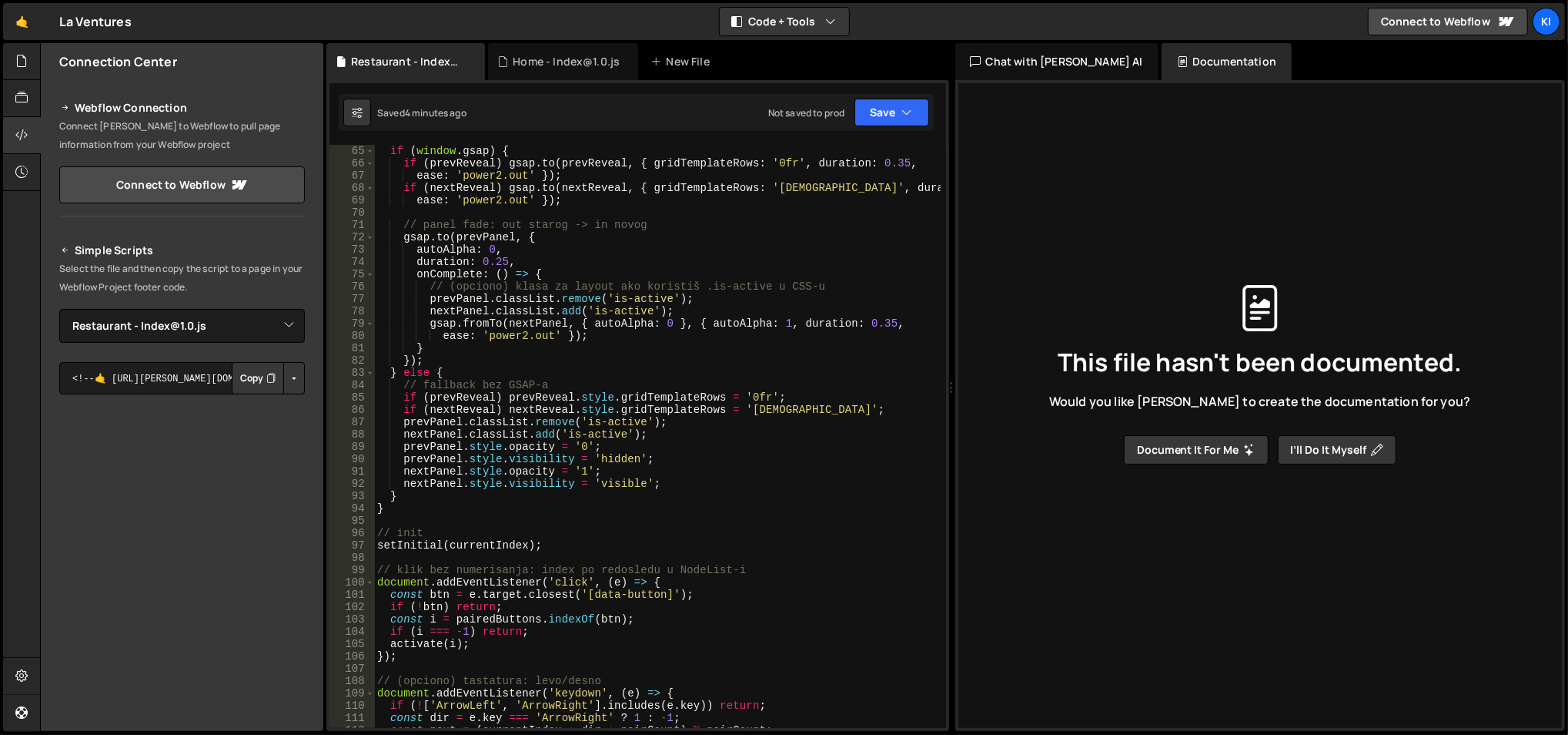
click at [472, 315] on div "if ( window . gsap ) { if ( prevReveal ) gsap . to ( prevReveal , { gridTemplat…" at bounding box center [657, 448] width 567 height 609
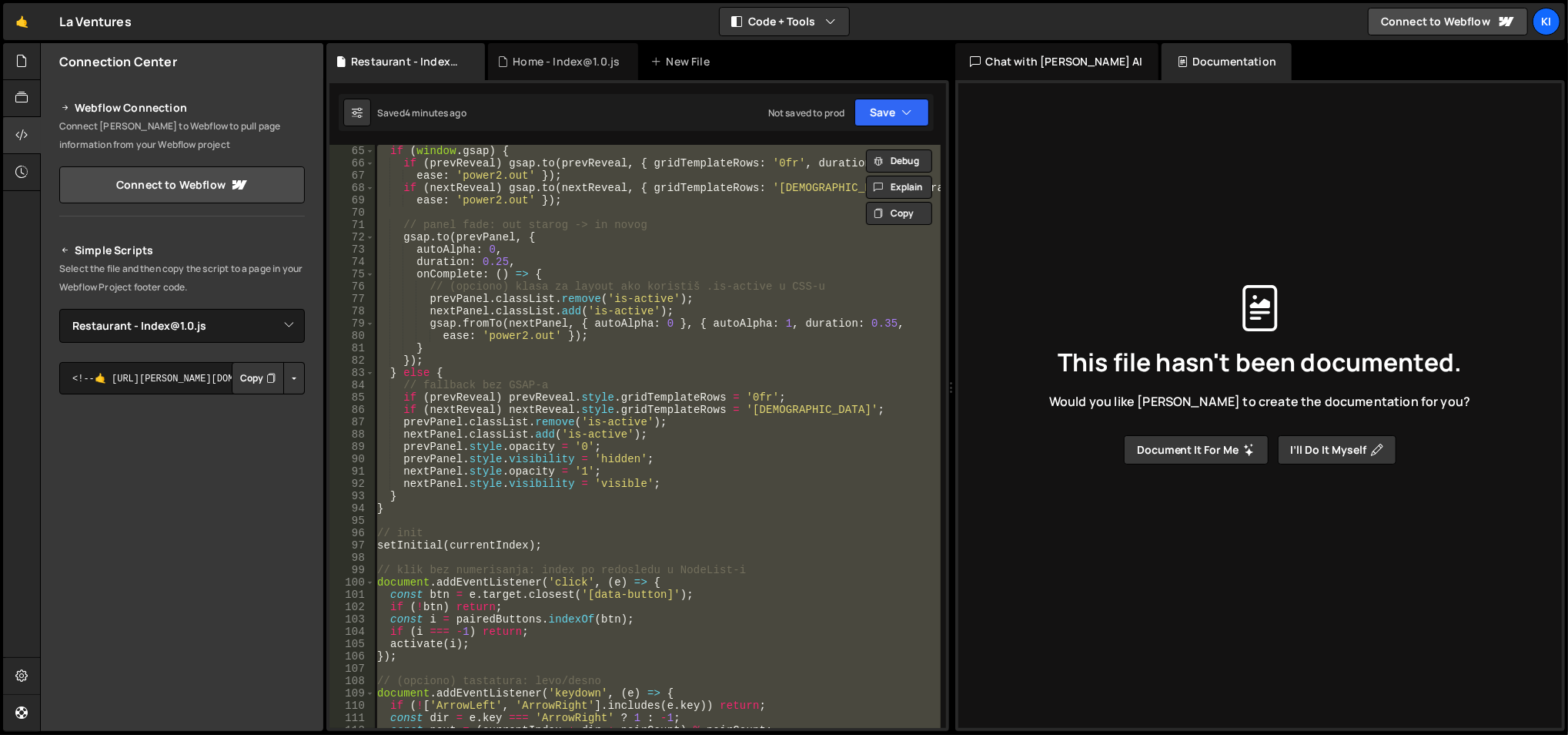
paste textarea "});"
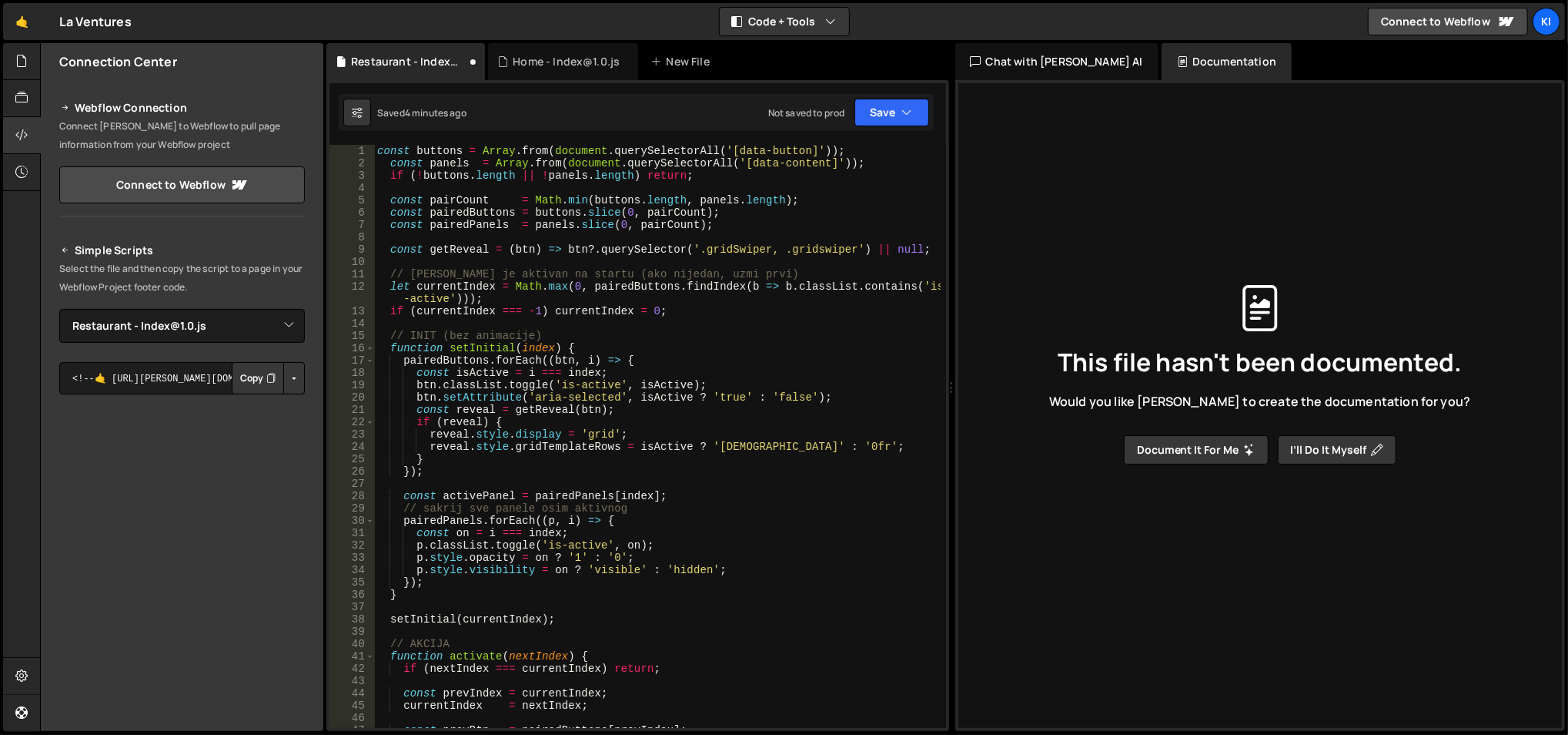
scroll to position [0, 0]
click at [483, 176] on div "const buttons = Array . from ( document . querySelectorAll ( '[data-button]' ))…" at bounding box center [657, 448] width 567 height 609
type textarea "if (!buttons.length || !panels.length) return;"
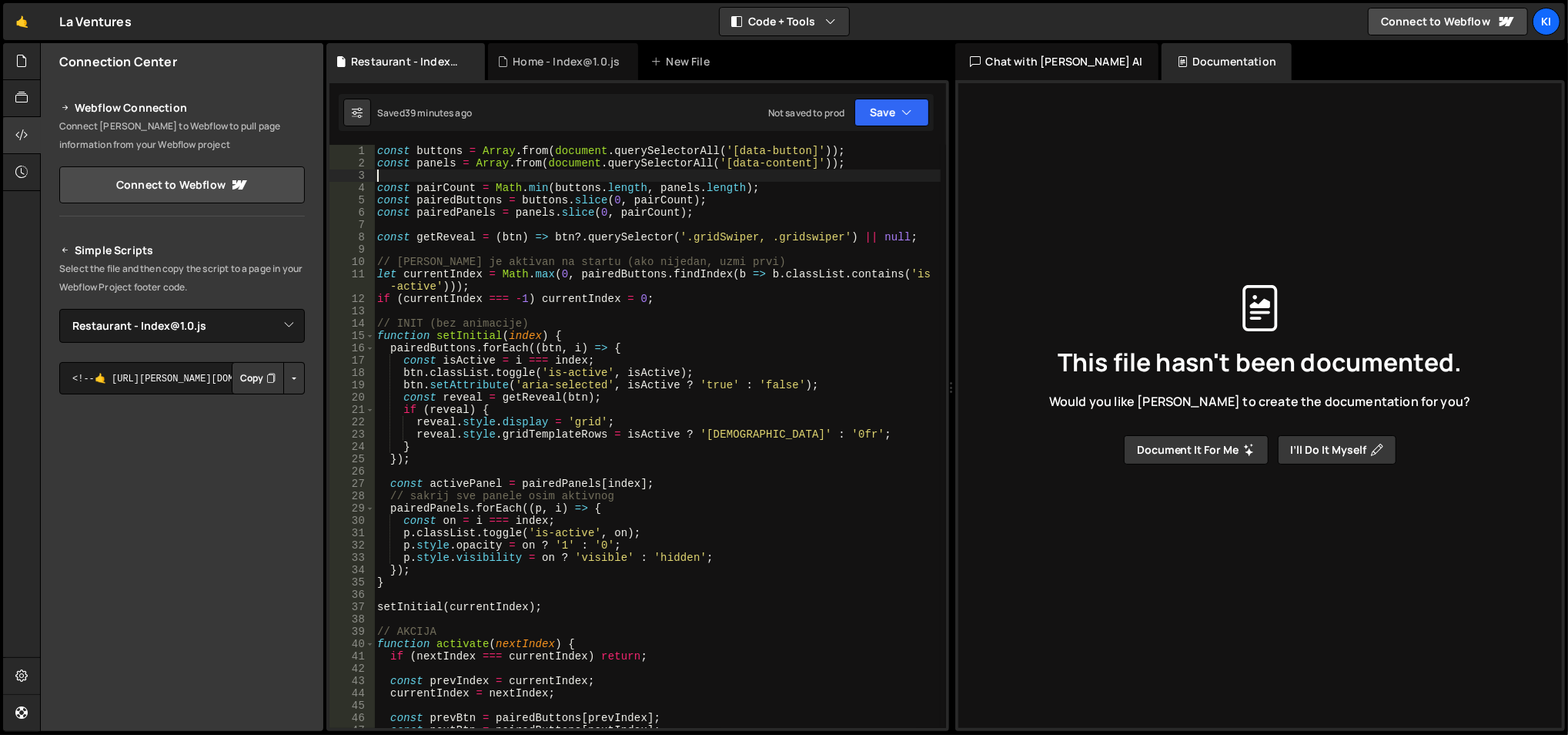
click at [510, 383] on div "const buttons = Array . from ( document . querySelectorAll ( '[data-button]' ))…" at bounding box center [657, 448] width 567 height 609
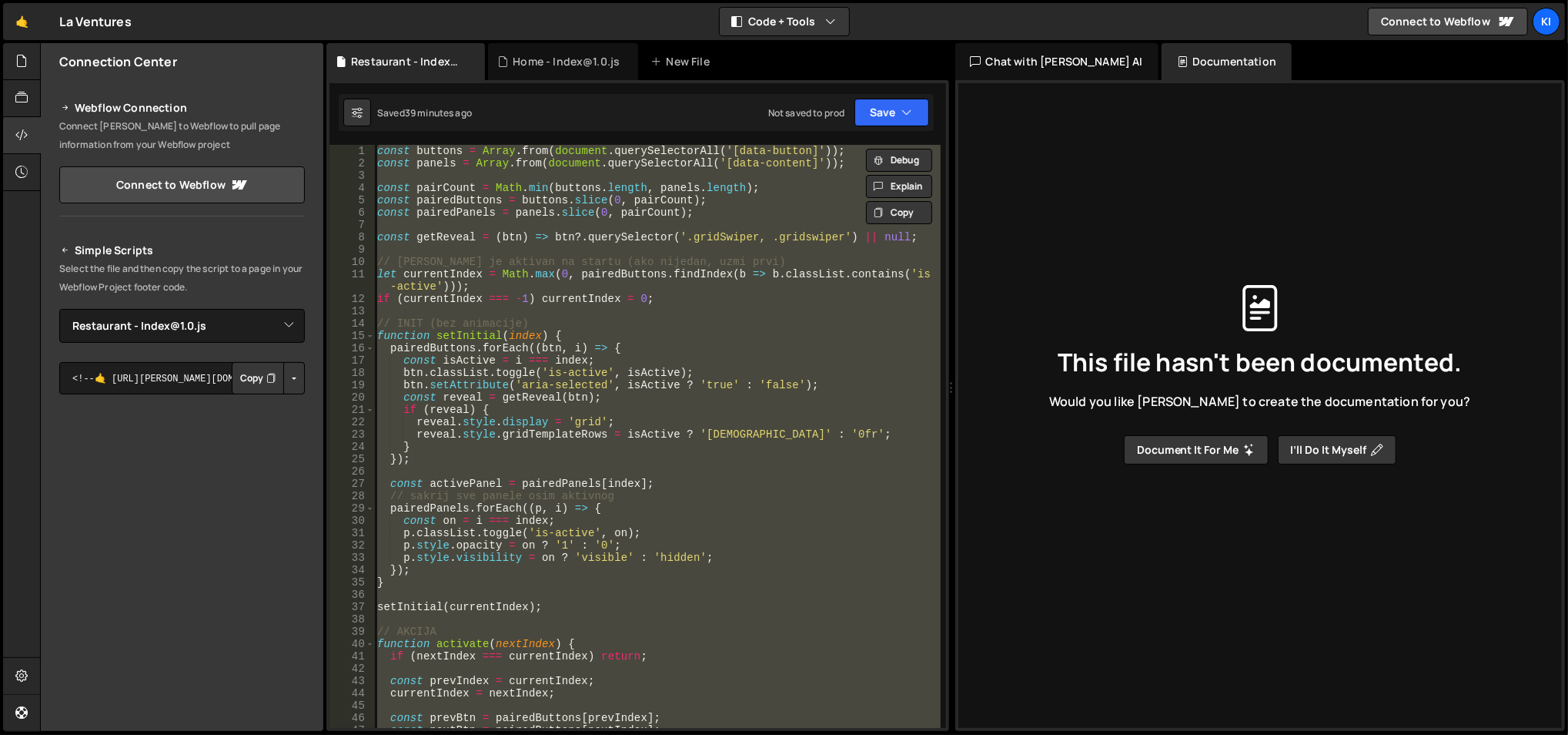
paste textarea "startAutoplay(currentIndex);"
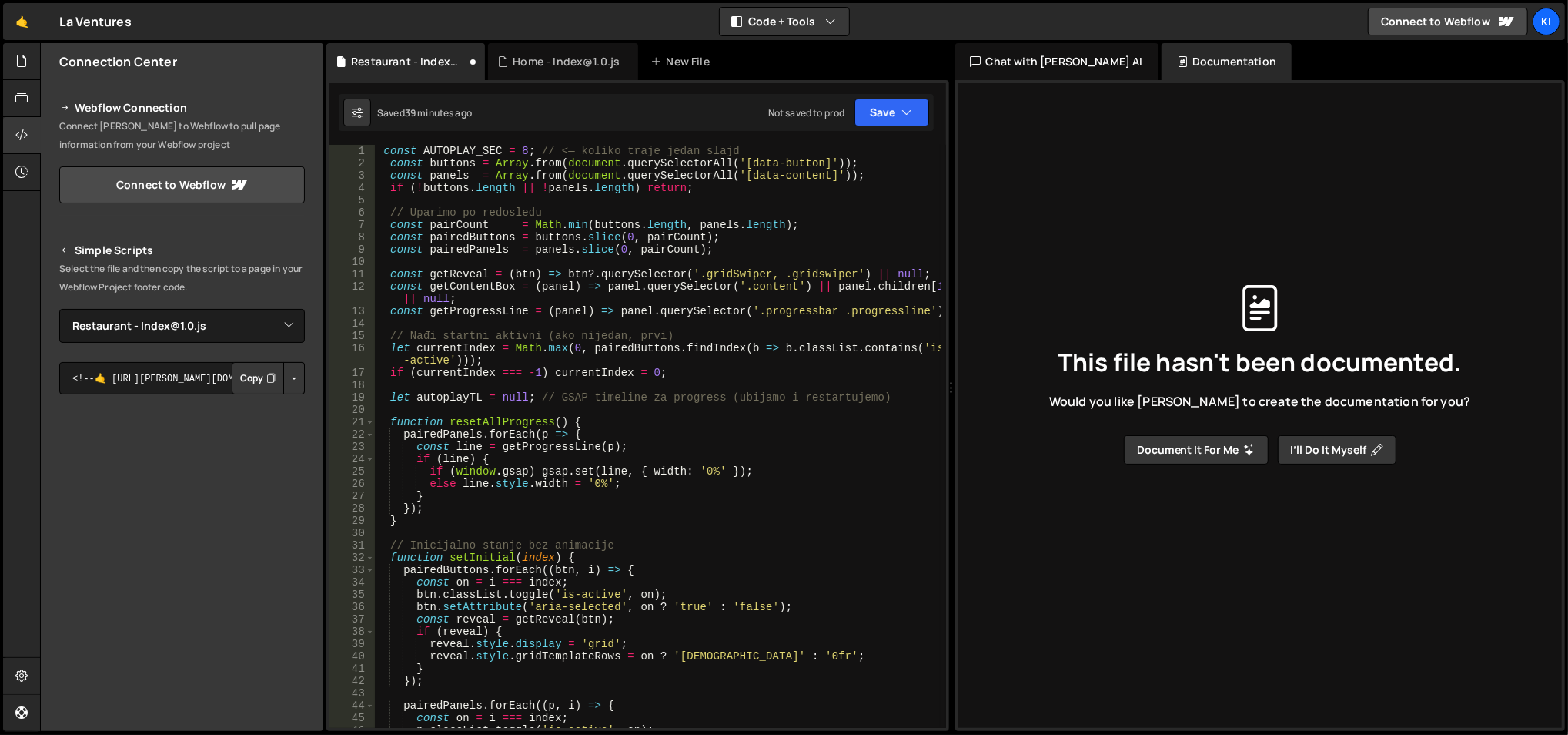
click at [489, 191] on div "const AUTOPLAY_SEC = 8 ; // <— koliko traje jedan slajd const buttons = Array .…" at bounding box center [657, 448] width 567 height 609
type textarea "if (!buttons.length || !panels.length) return;"
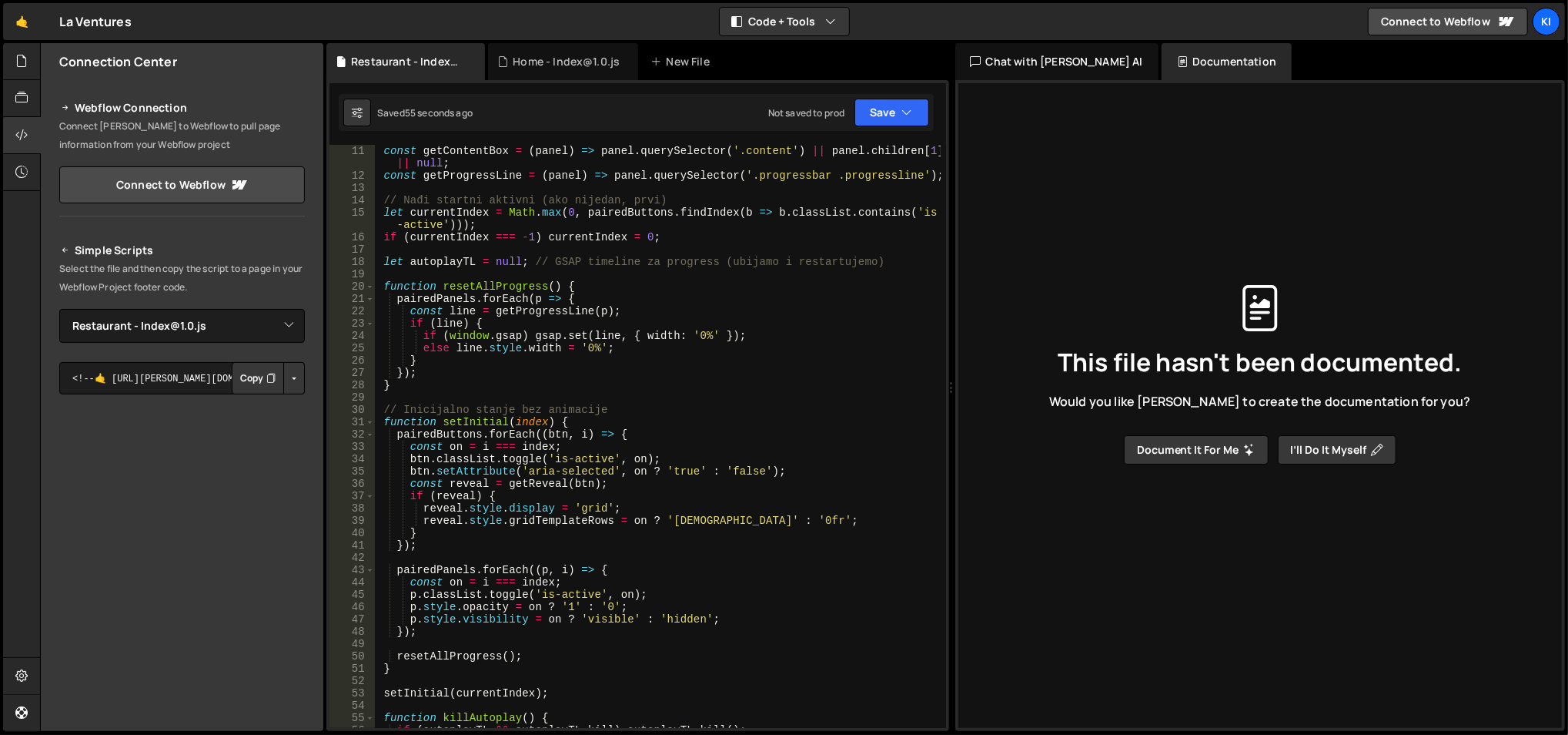
scroll to position [185, 0]
